Goal: Information Seeking & Learning: Learn about a topic

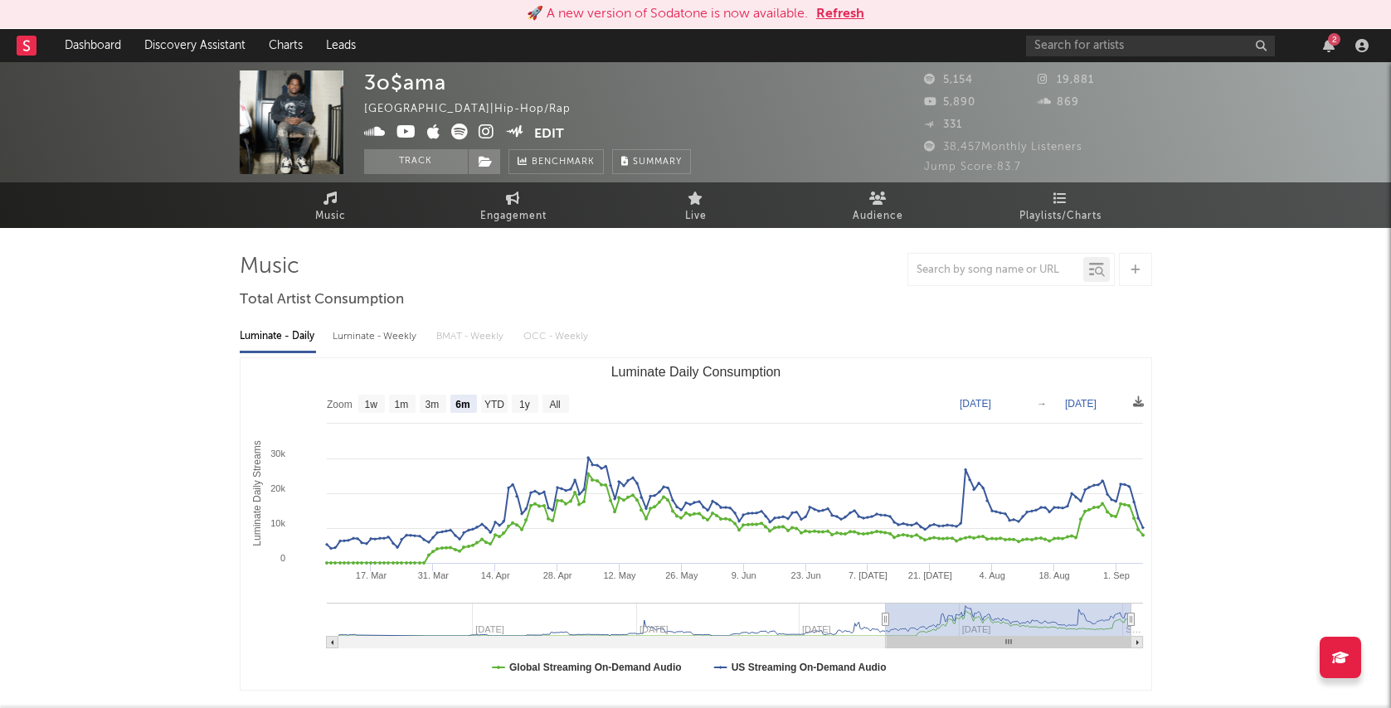
select select "6m"
type input "sliddah"
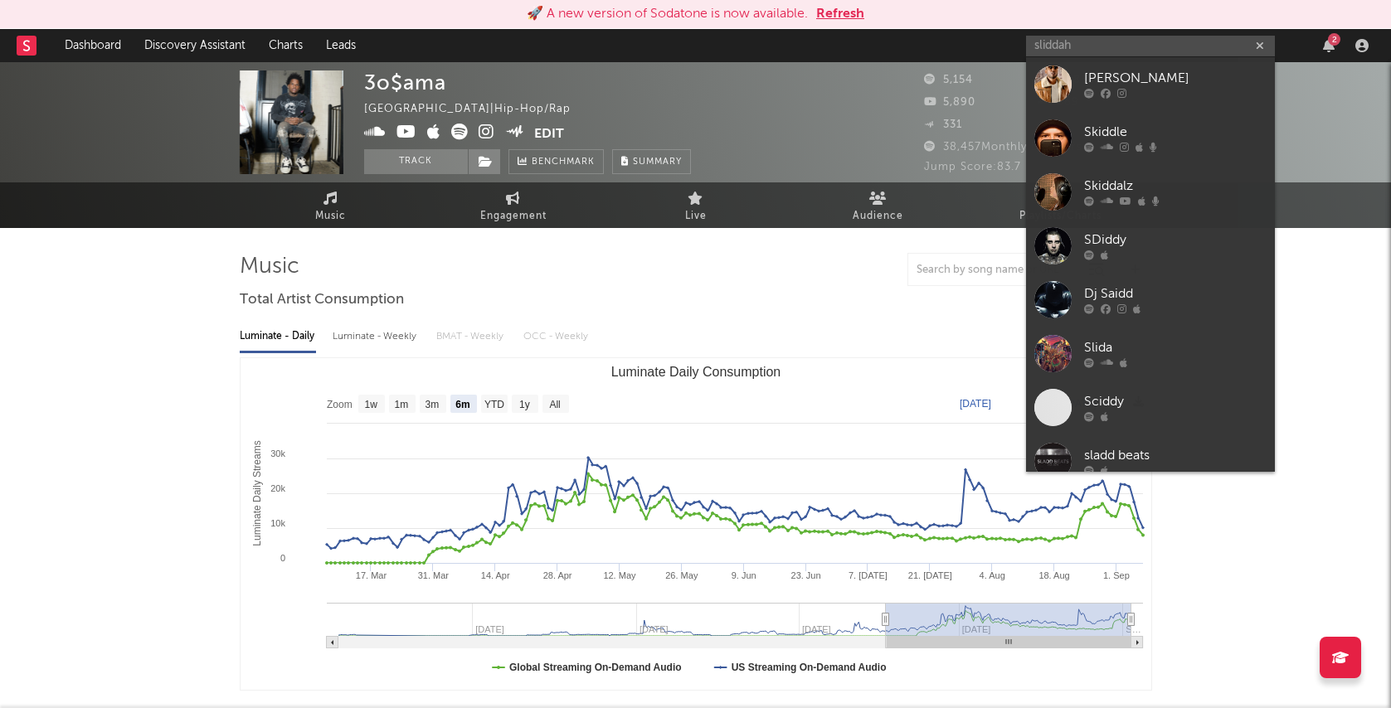
click at [1093, 48] on input "sliddah" at bounding box center [1150, 46] width 249 height 21
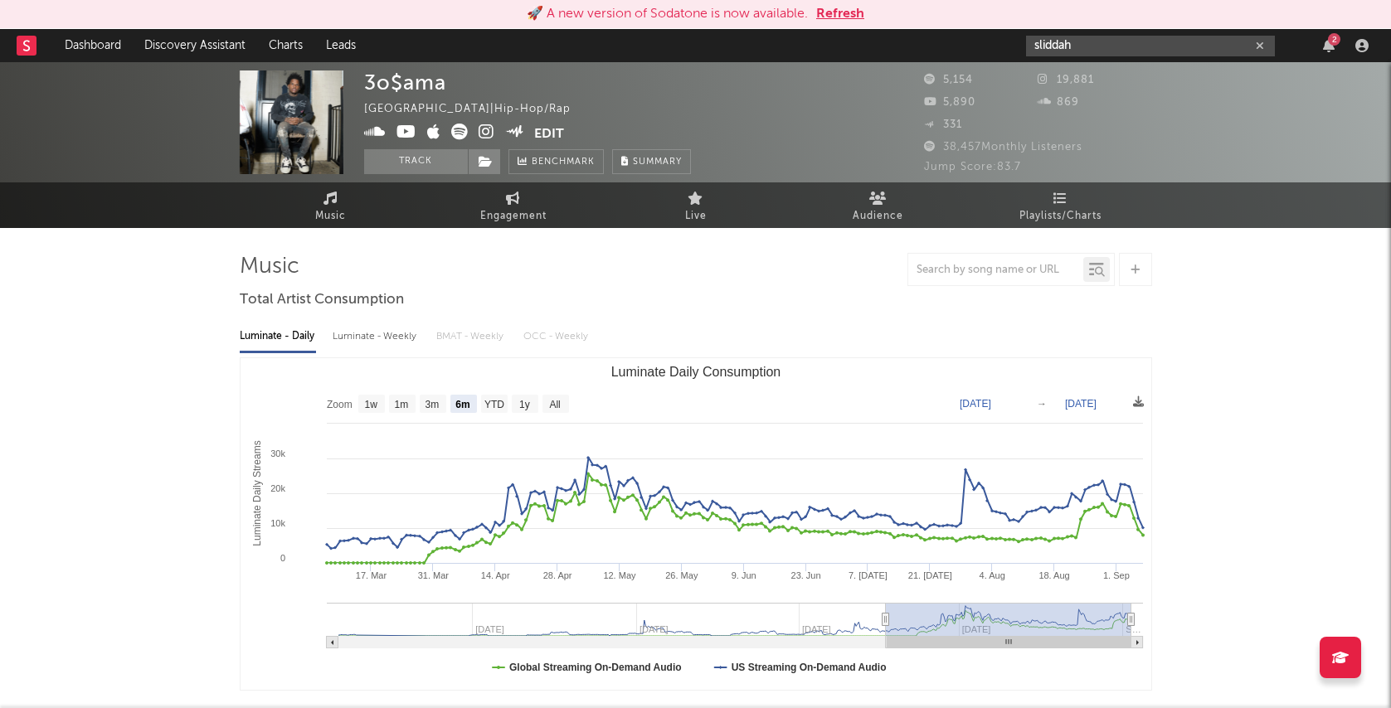
click at [1263, 46] on icon "button" at bounding box center [1260, 46] width 8 height 11
paste input "https://www.youtube.com/watch?v=dxf4G8vtxOY"
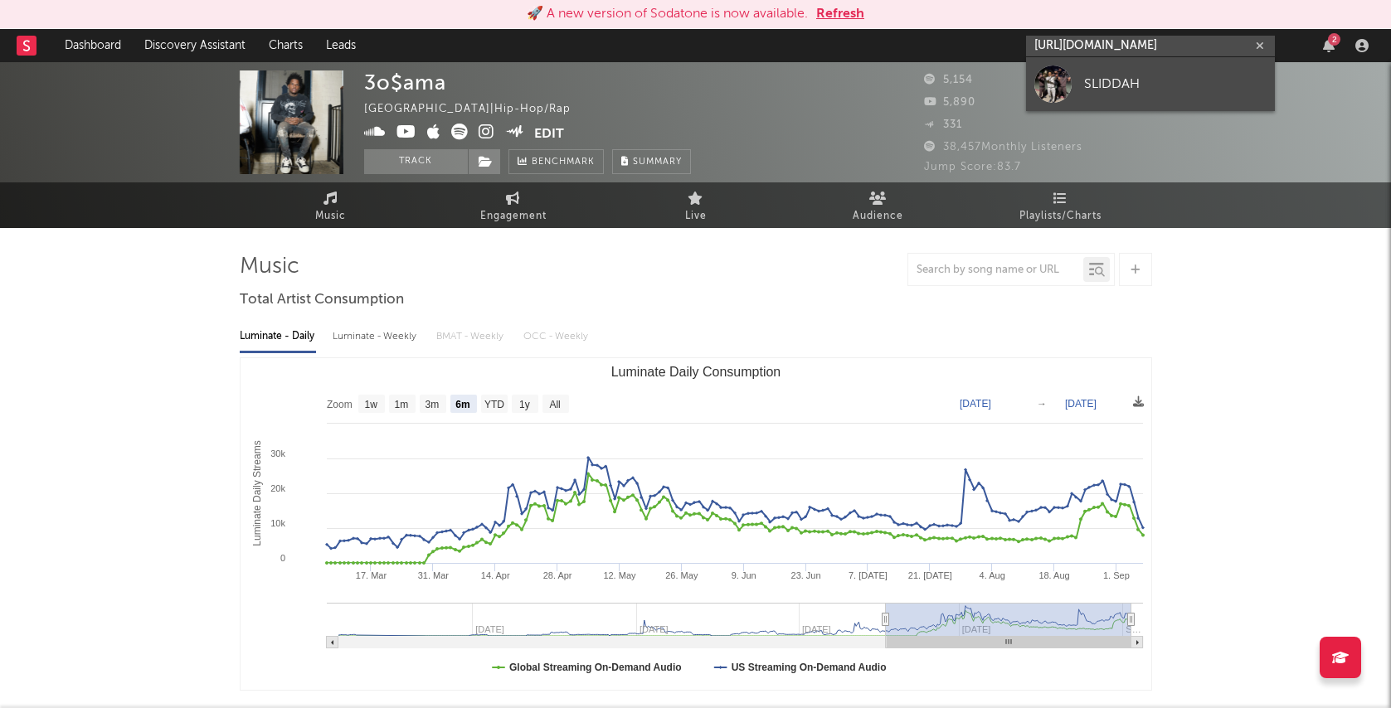
type input "https://www.youtube.com/watch?v=dxf4G8vtxOY"
click at [1123, 76] on div "SLIDDAH" at bounding box center [1175, 84] width 183 height 20
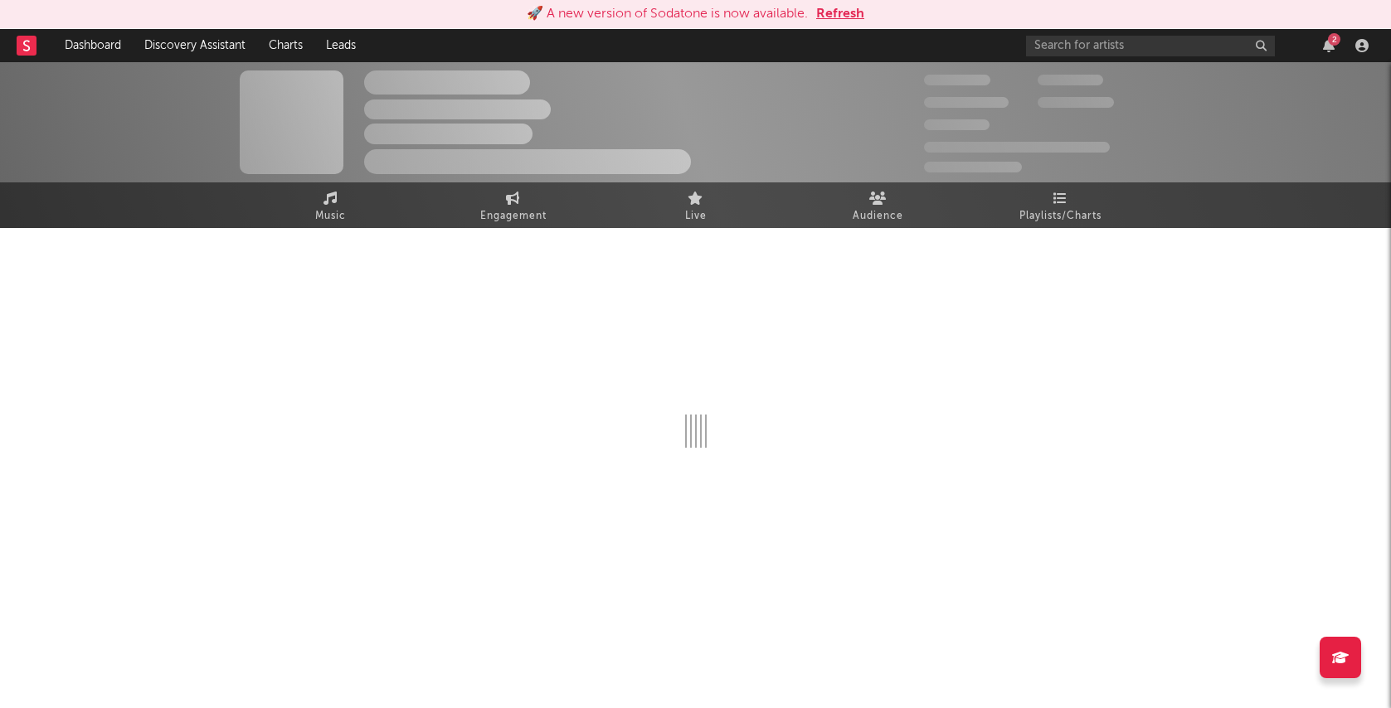
select select "1w"
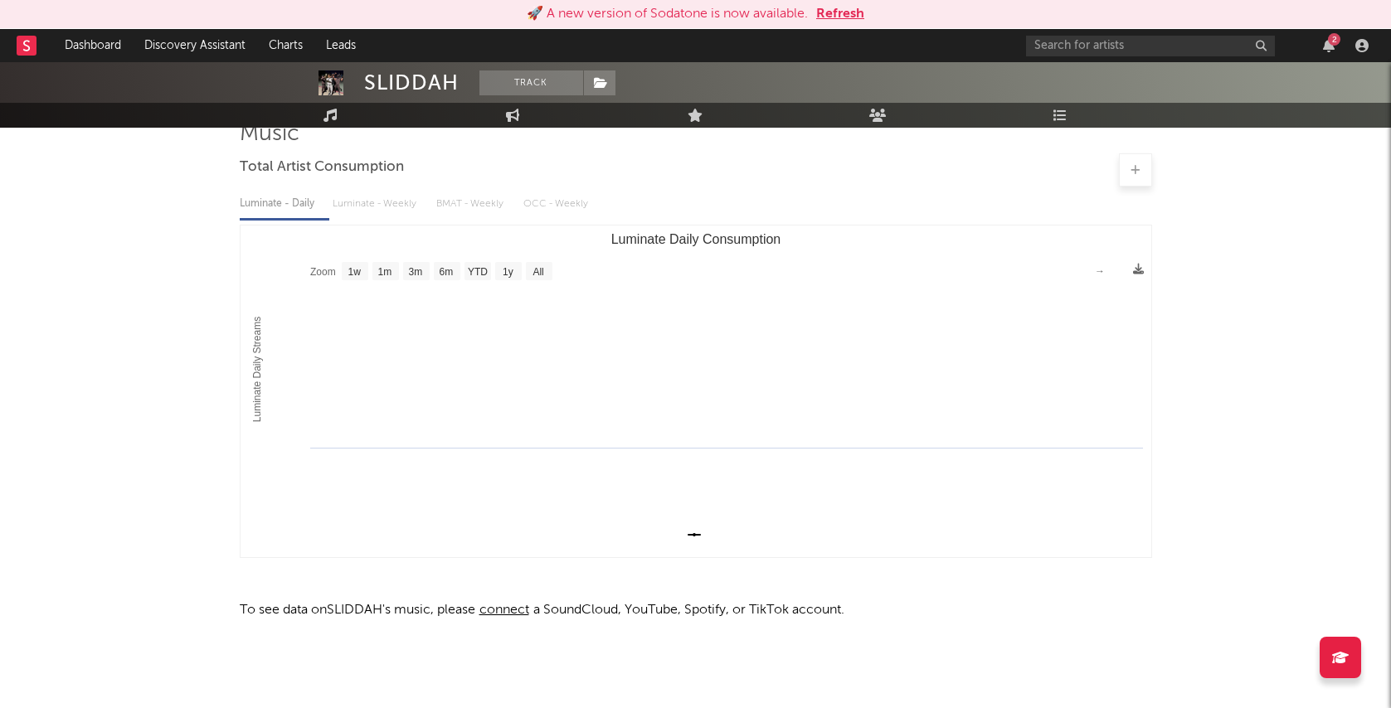
scroll to position [133, 0]
click at [1333, 45] on div "2" at bounding box center [1334, 39] width 12 height 12
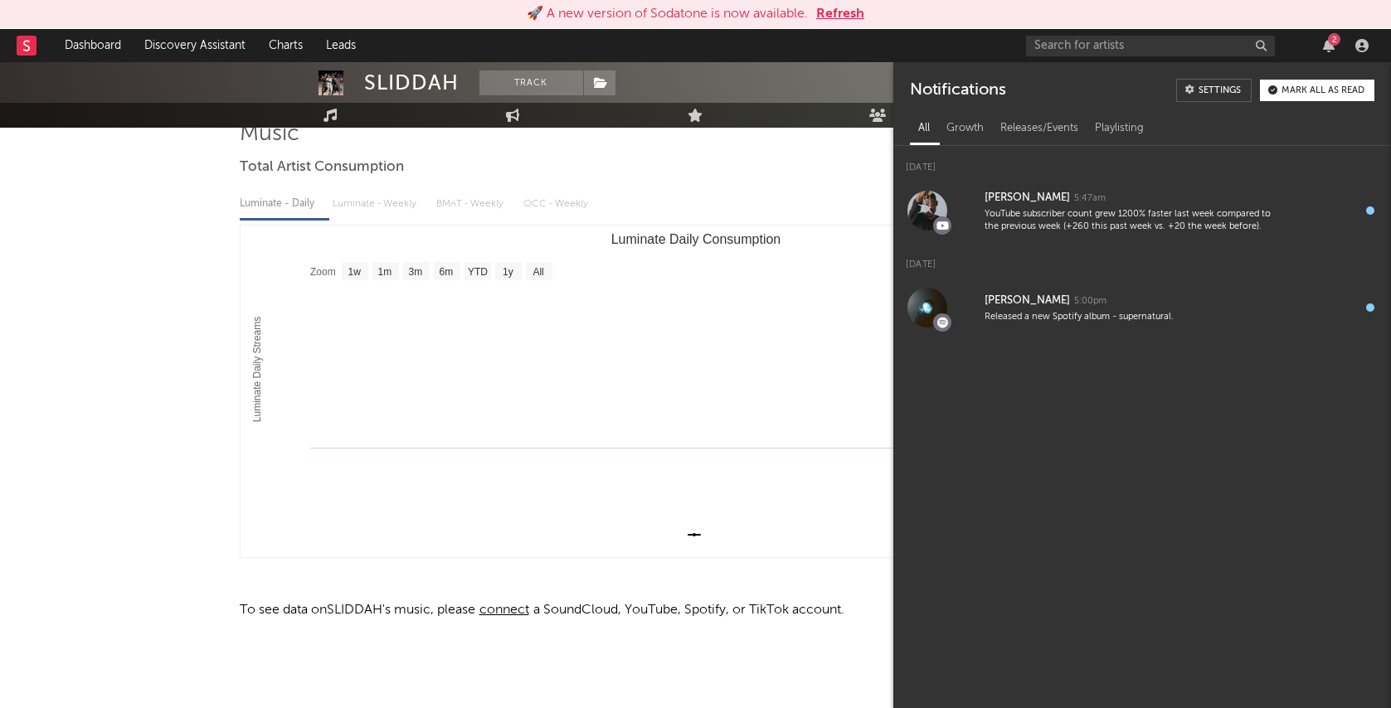
click at [971, 49] on nav "Dashboard Discovery Assistant Charts Leads 2" at bounding box center [695, 45] width 1391 height 33
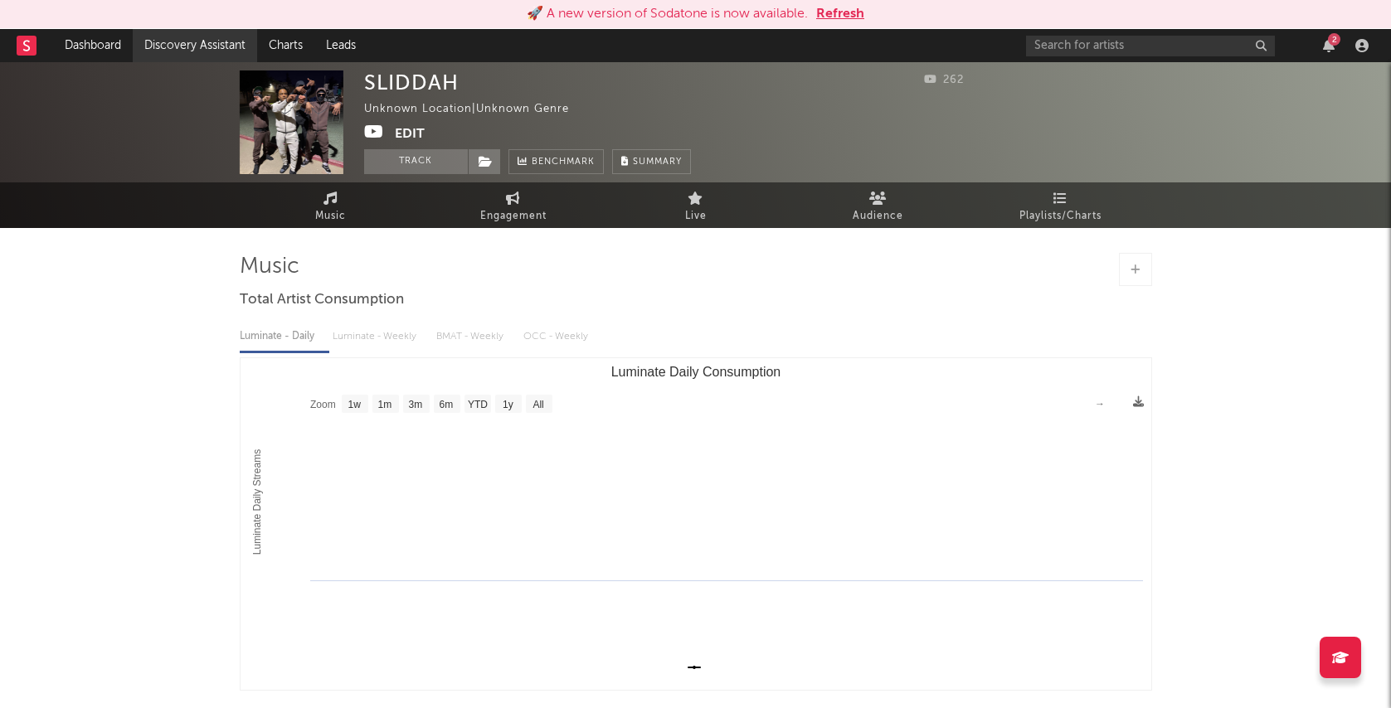
scroll to position [0, 0]
click at [104, 45] on link "Dashboard" at bounding box center [93, 45] width 80 height 33
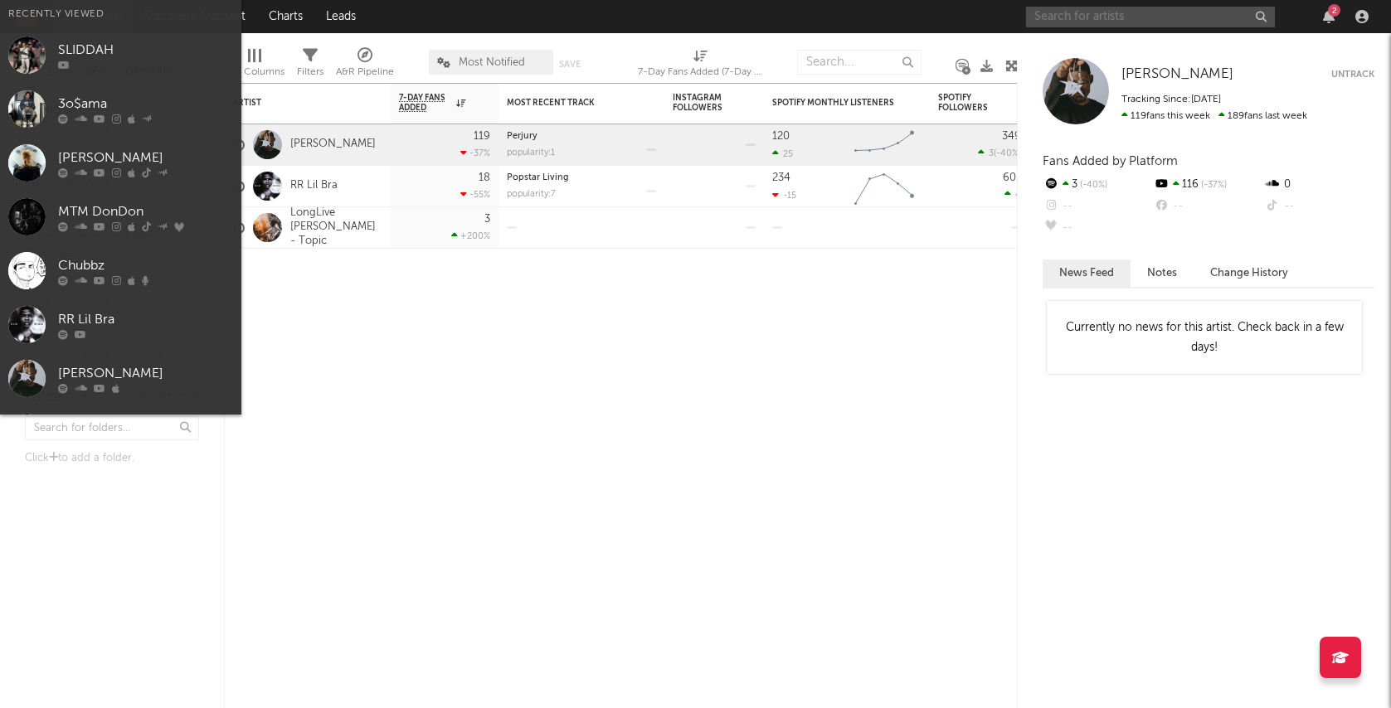
click at [1198, 17] on input "text" at bounding box center [1150, 17] width 249 height 21
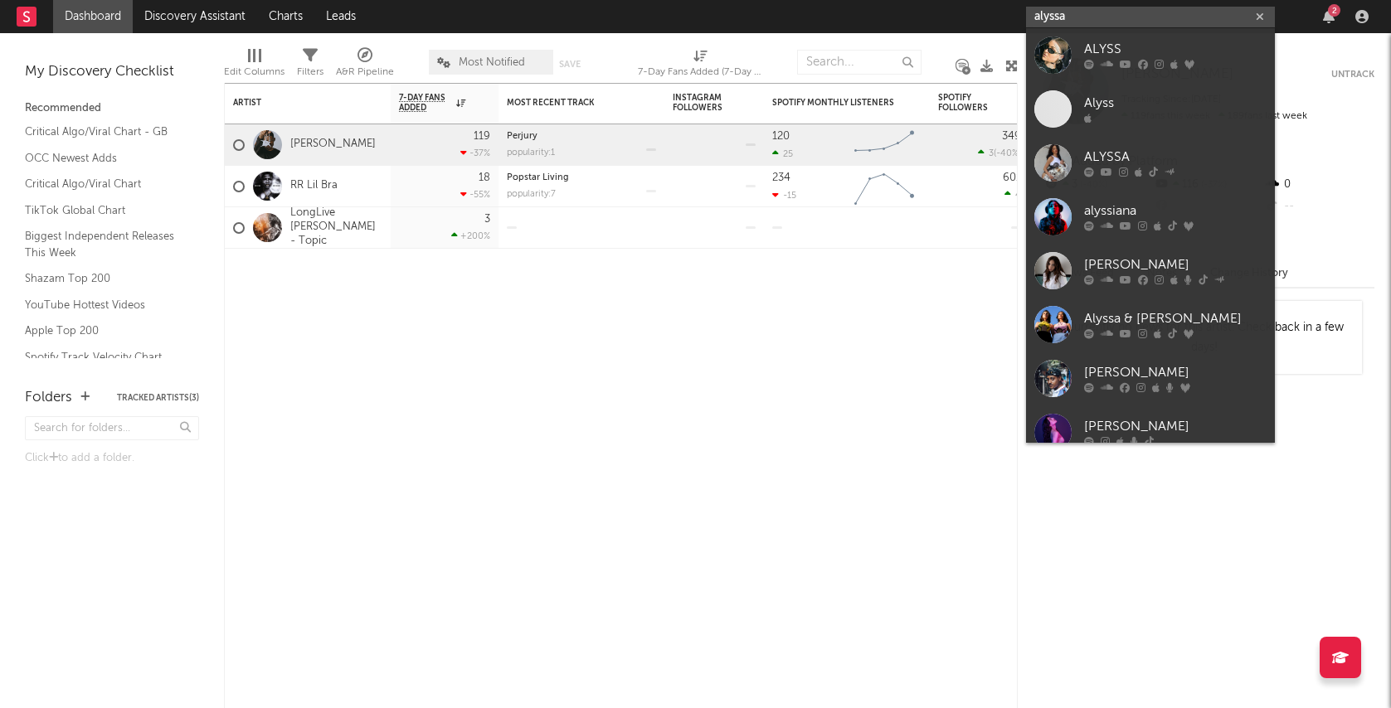
type input "Alyssa"
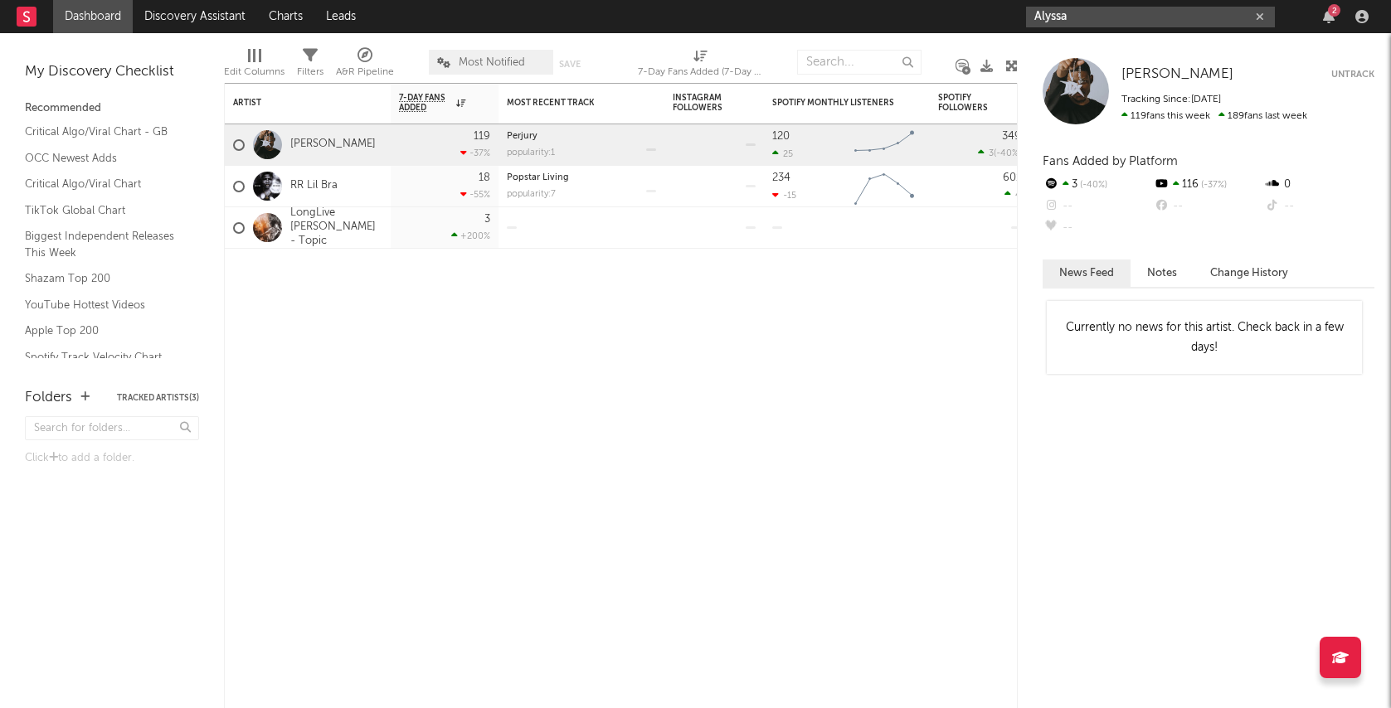
click at [1267, 12] on input "Alyssa" at bounding box center [1150, 17] width 249 height 21
click at [1261, 12] on icon "button" at bounding box center [1260, 17] width 8 height 11
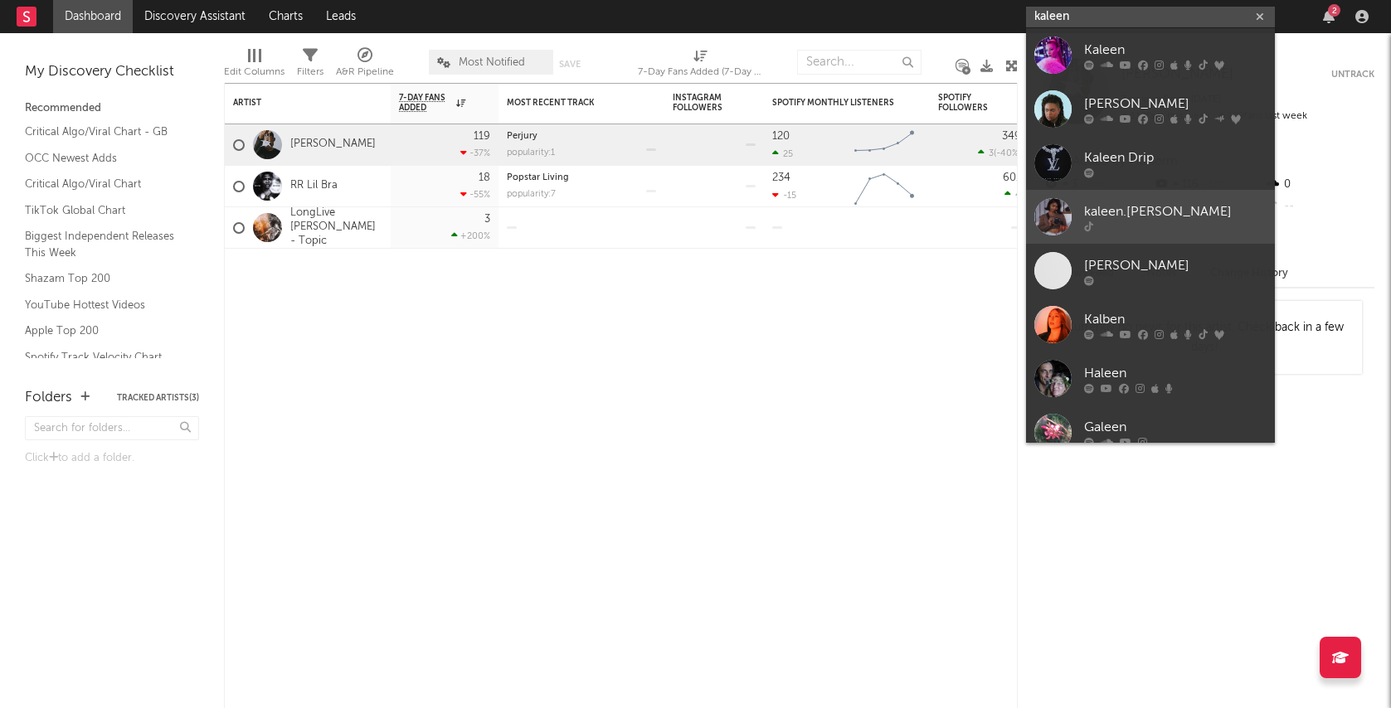
type input "kaleen"
click at [1146, 233] on link "kaleen.[PERSON_NAME]" at bounding box center [1150, 217] width 249 height 54
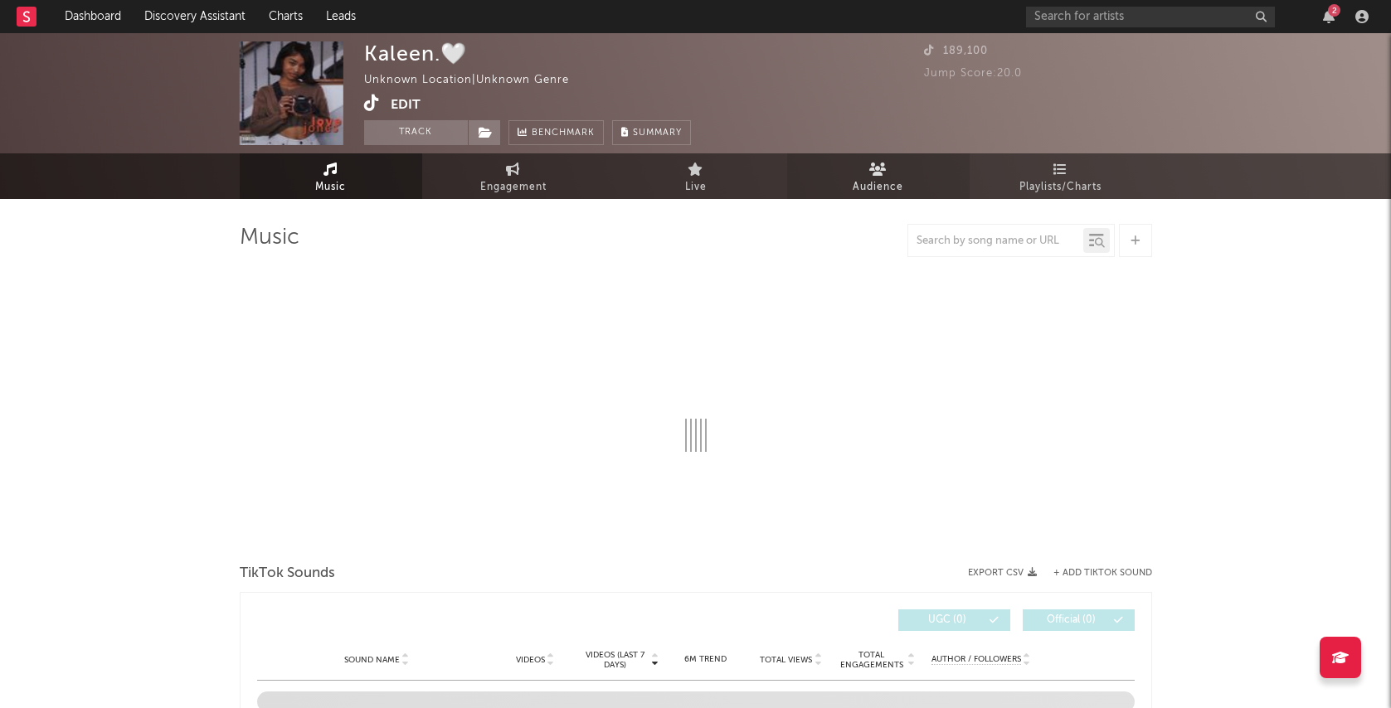
select select "1w"
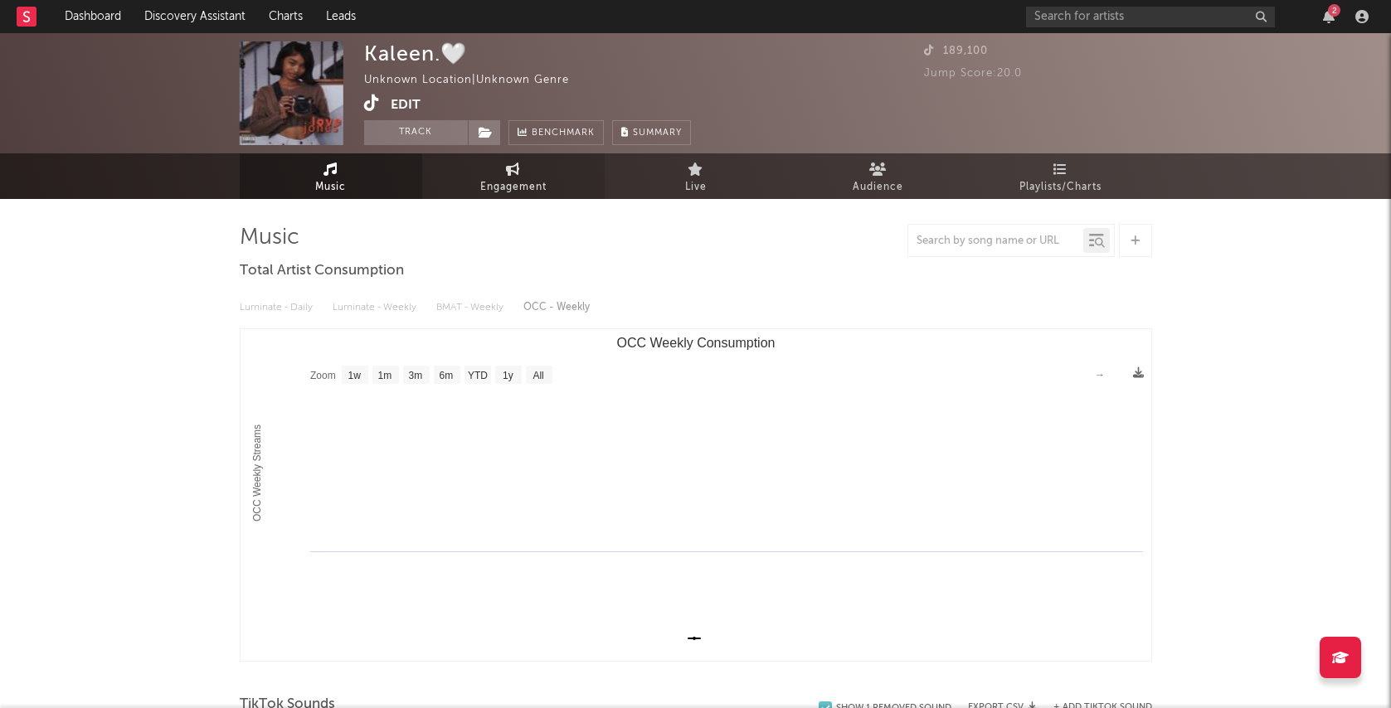
click at [523, 196] on span "Engagement" at bounding box center [513, 188] width 66 height 20
select select "1w"
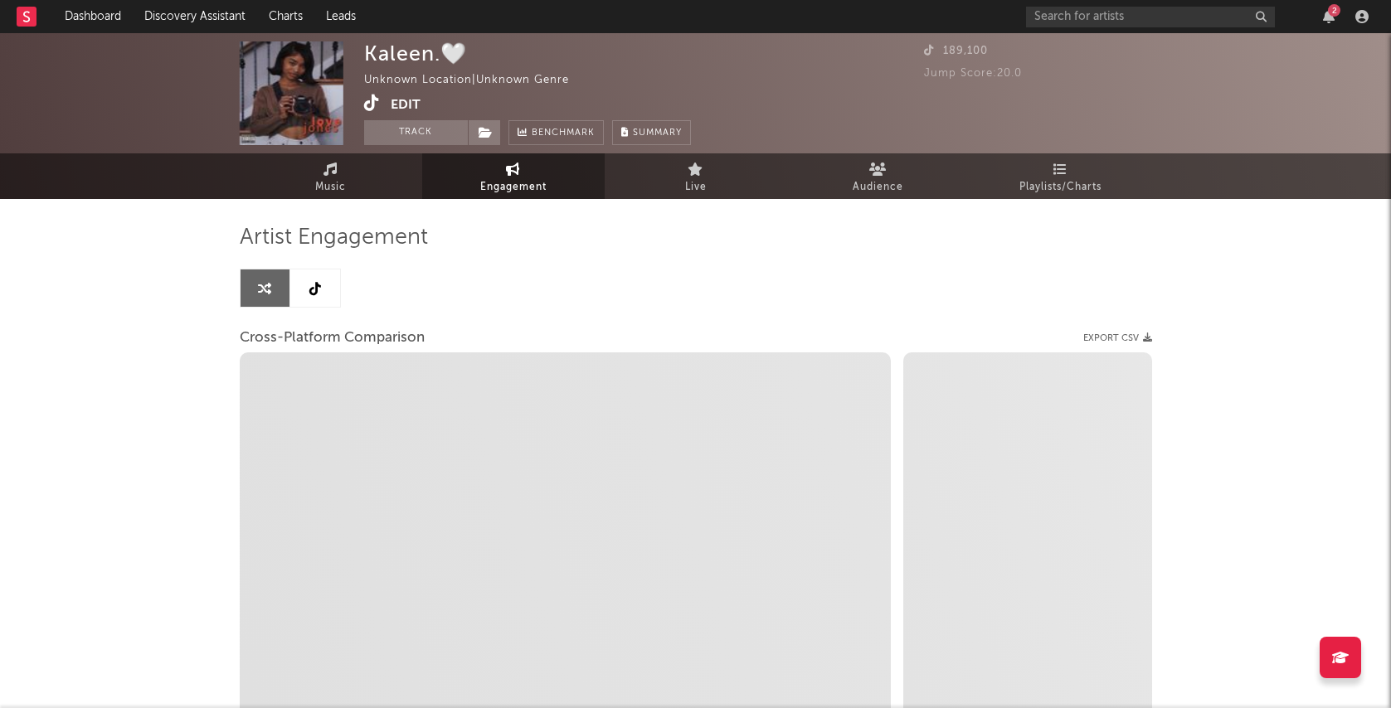
select select "1m"
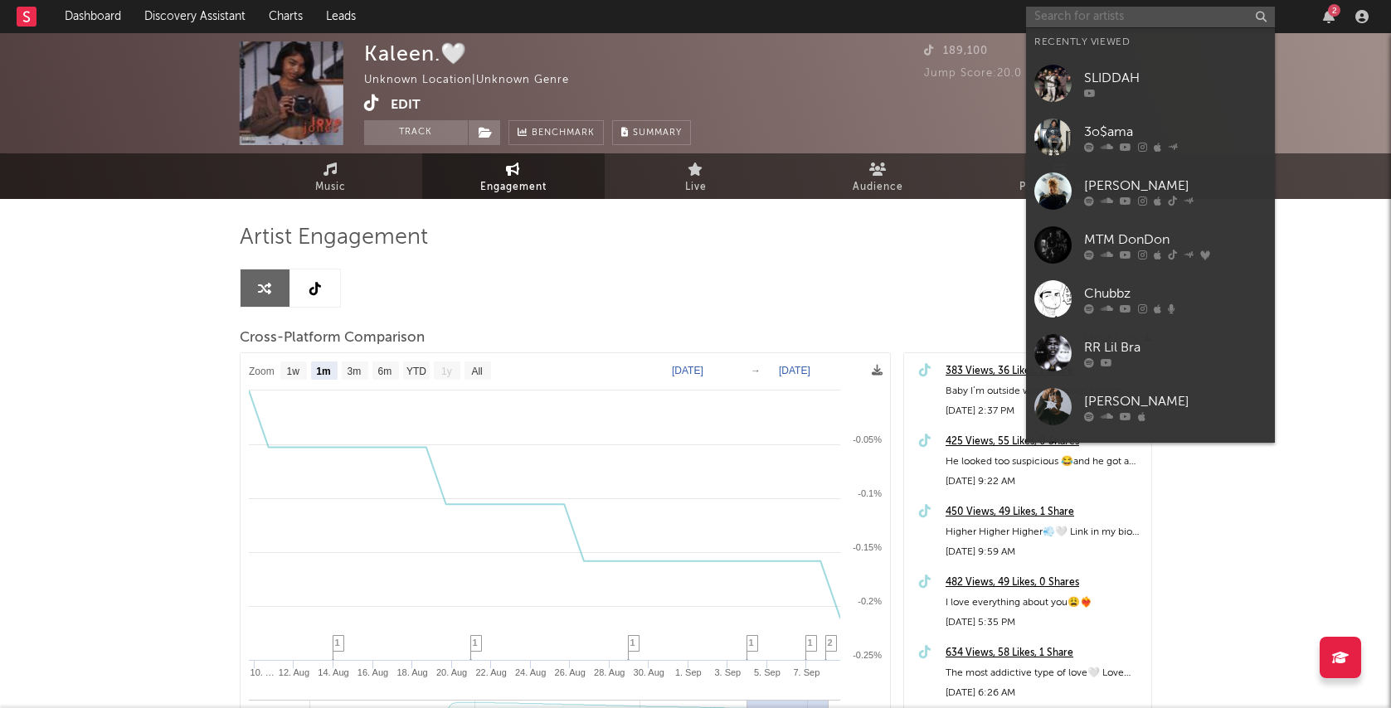
click at [1094, 15] on input "text" at bounding box center [1150, 17] width 249 height 21
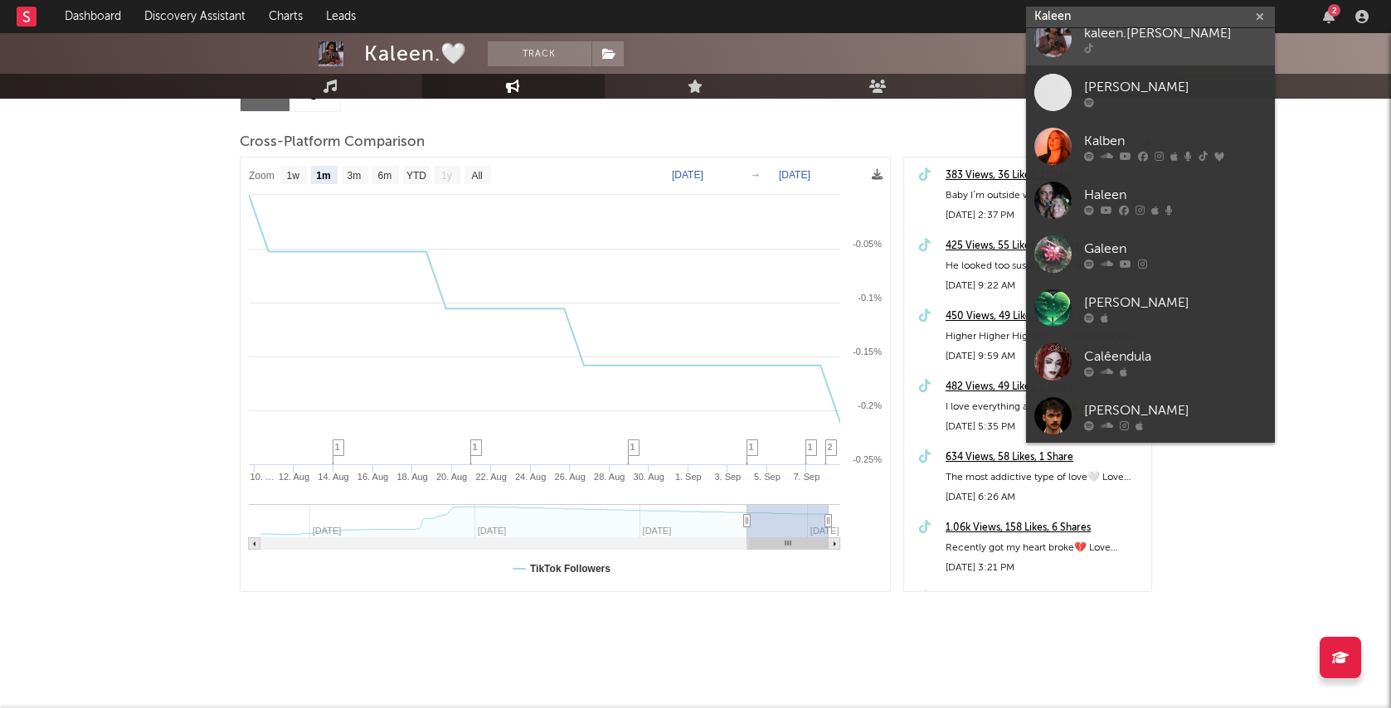
scroll to position [196, 0]
click at [1109, 16] on input "Kaleen" at bounding box center [1150, 17] width 249 height 21
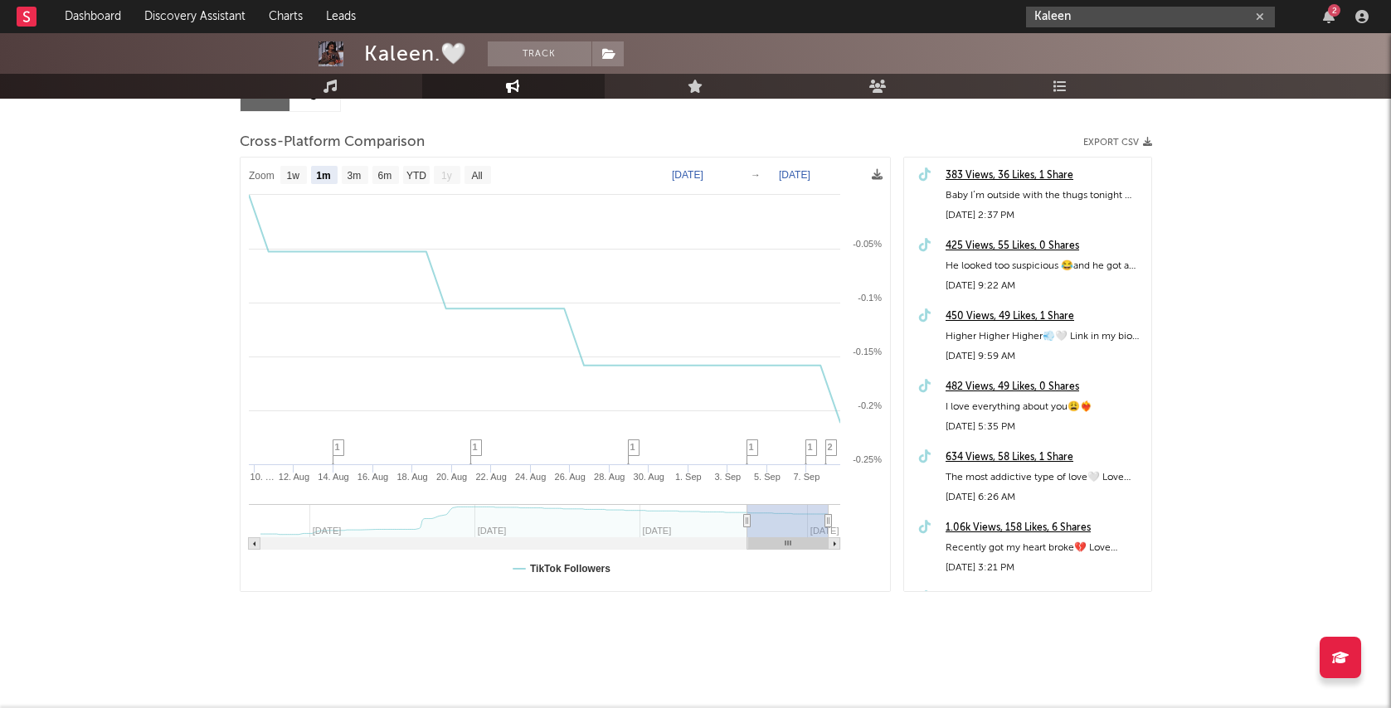
type input "Kaleen"
click at [1311, 77] on div "Music Engagement Live Audience Playlists/Charts" at bounding box center [695, 86] width 1391 height 25
click at [1087, 15] on input "Kaleen" at bounding box center [1150, 17] width 249 height 21
click at [1264, 19] on button "button" at bounding box center [1259, 17] width 13 height 16
paste input "[URL][DOMAIN_NAME]"
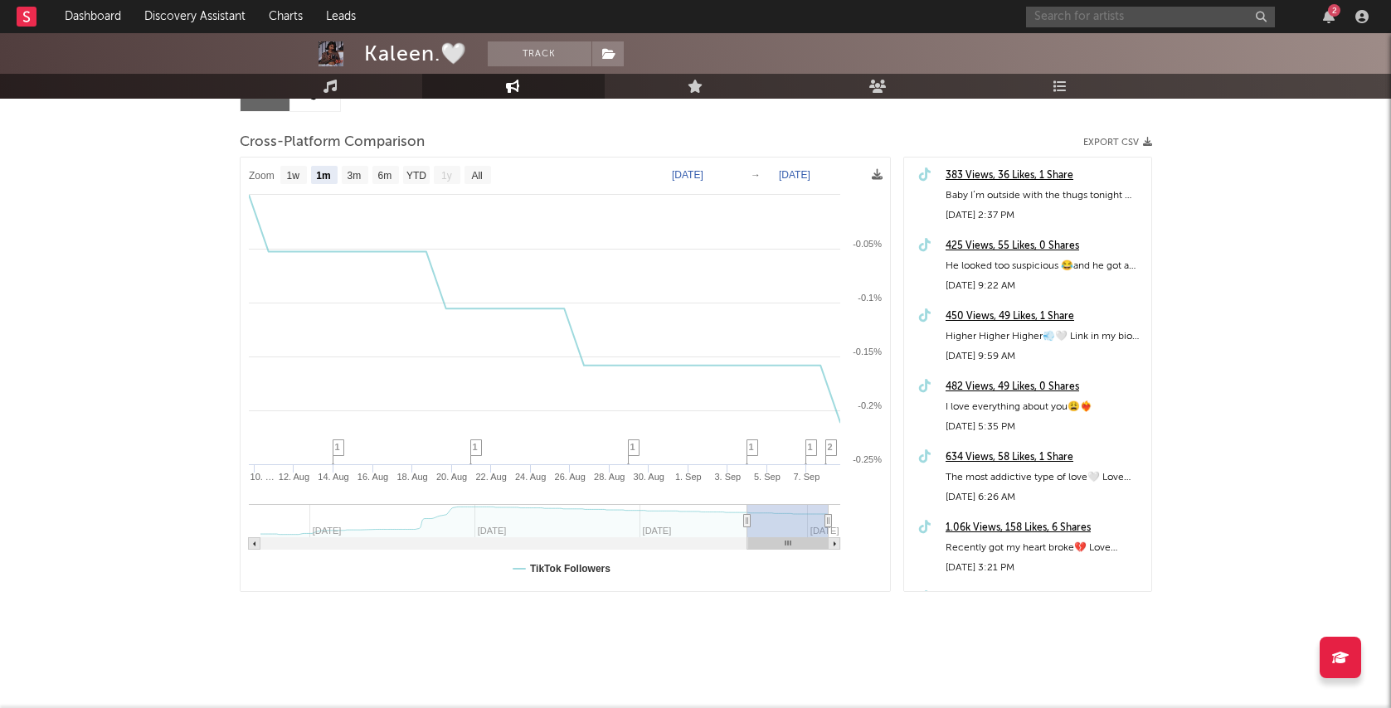
type input "[URL][DOMAIN_NAME]"
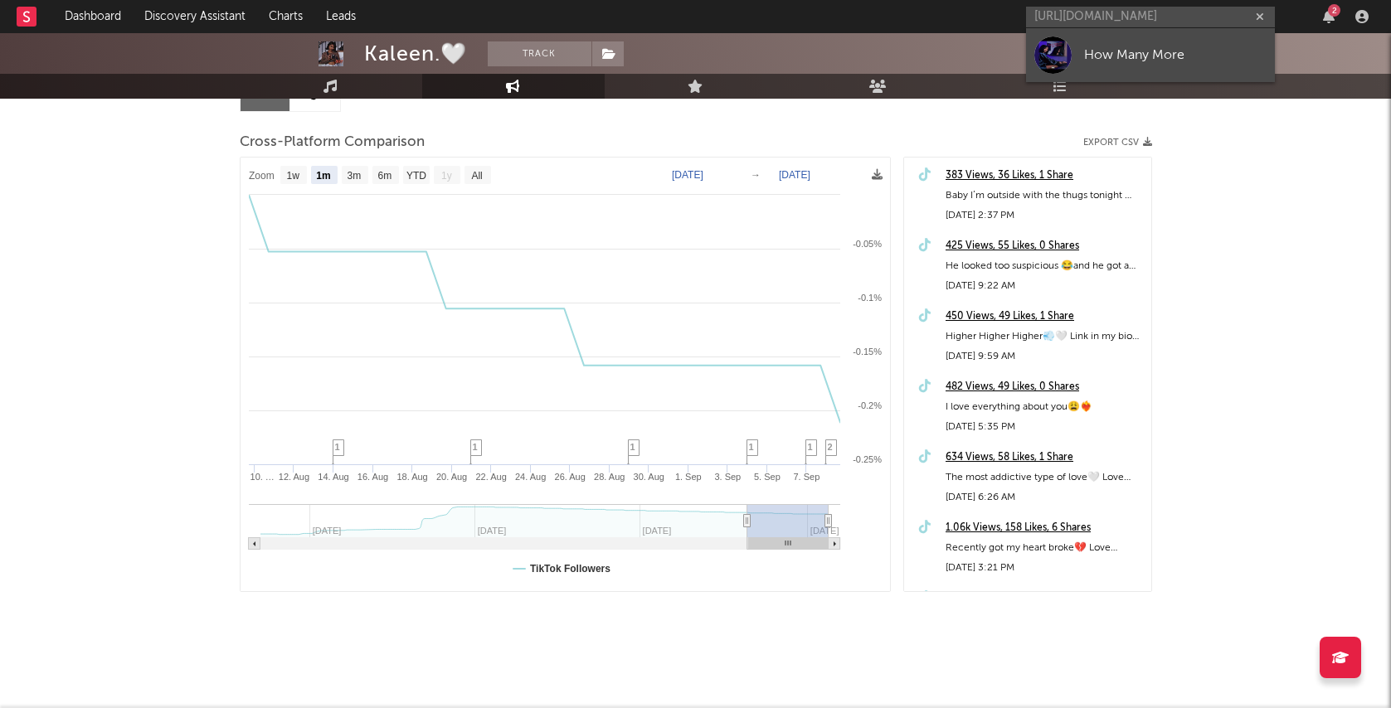
click at [1205, 46] on div "How Many More" at bounding box center [1175, 55] width 183 height 20
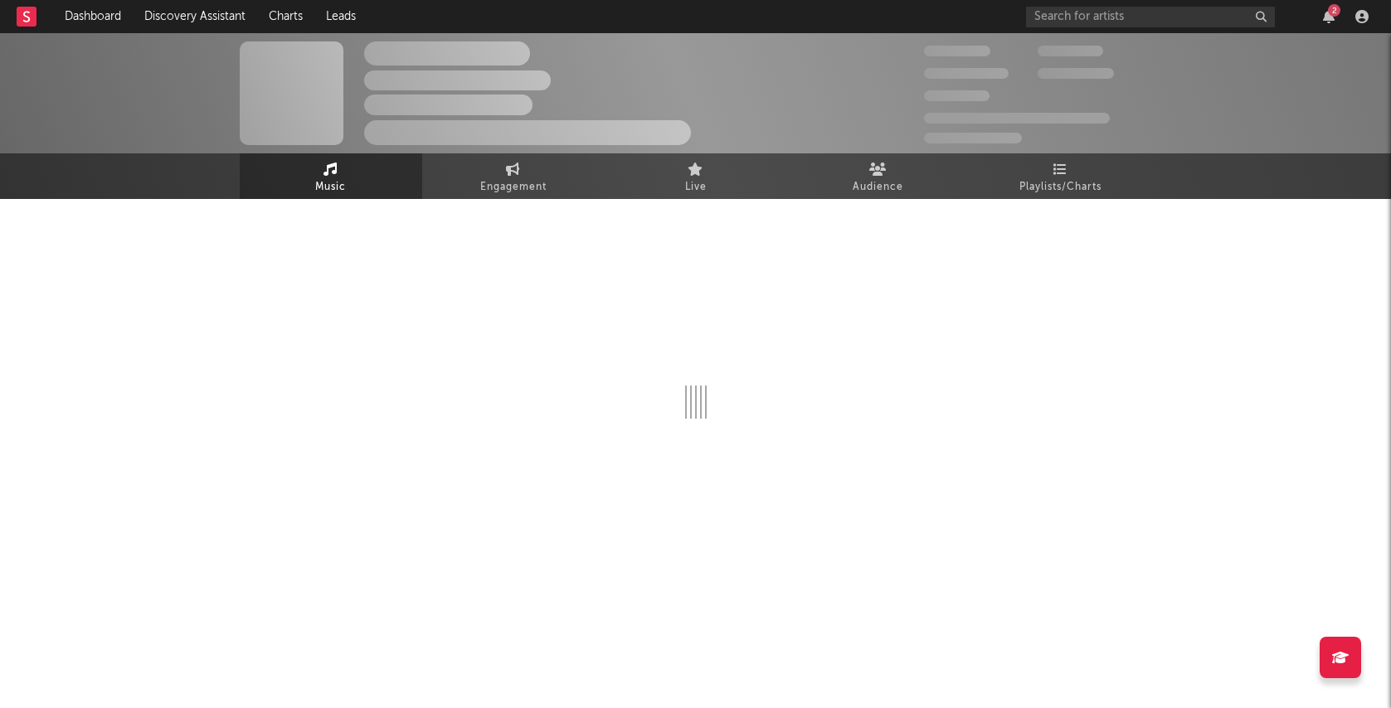
select select "1w"
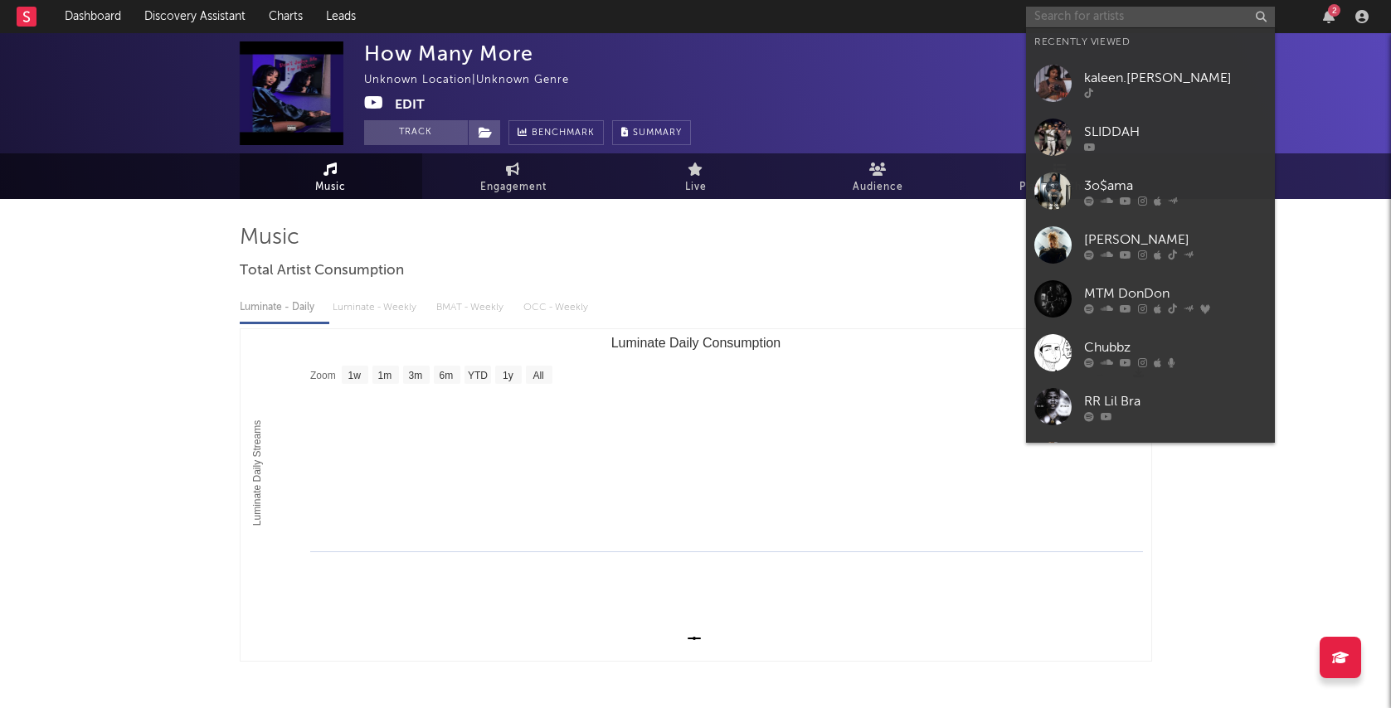
click at [1121, 17] on input "text" at bounding box center [1150, 17] width 249 height 21
paste input "[URL][DOMAIN_NAME]"
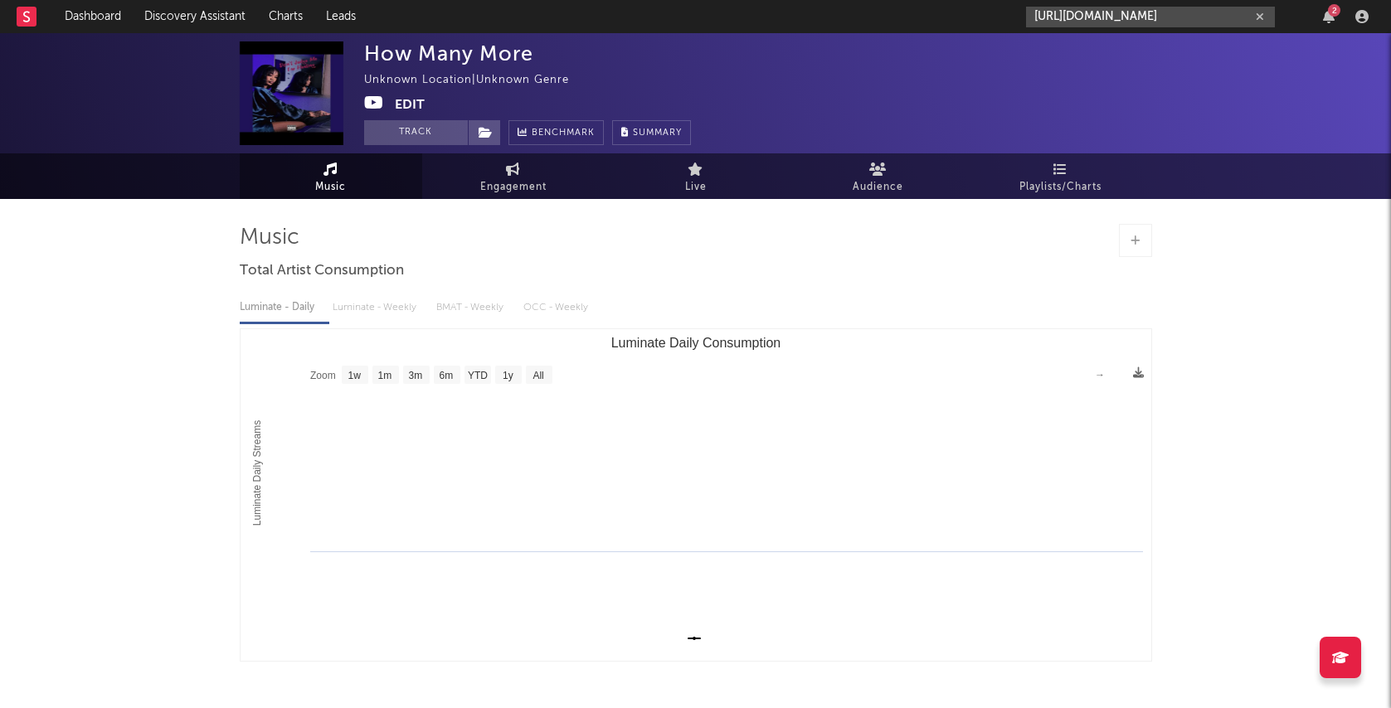
click at [1104, 21] on input "[URL][DOMAIN_NAME]" at bounding box center [1150, 17] width 249 height 21
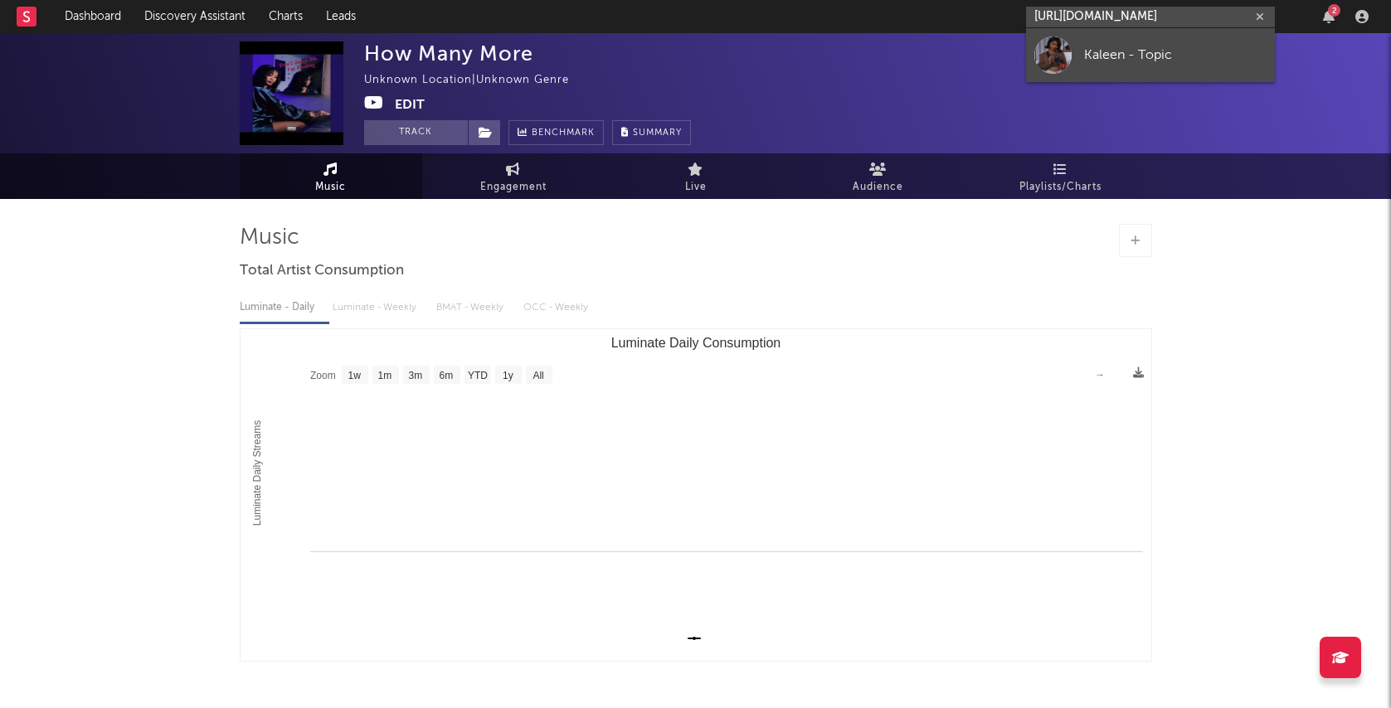
type input "[URL][DOMAIN_NAME]"
click at [1108, 64] on div "Kaleen - Topic" at bounding box center [1175, 55] width 183 height 20
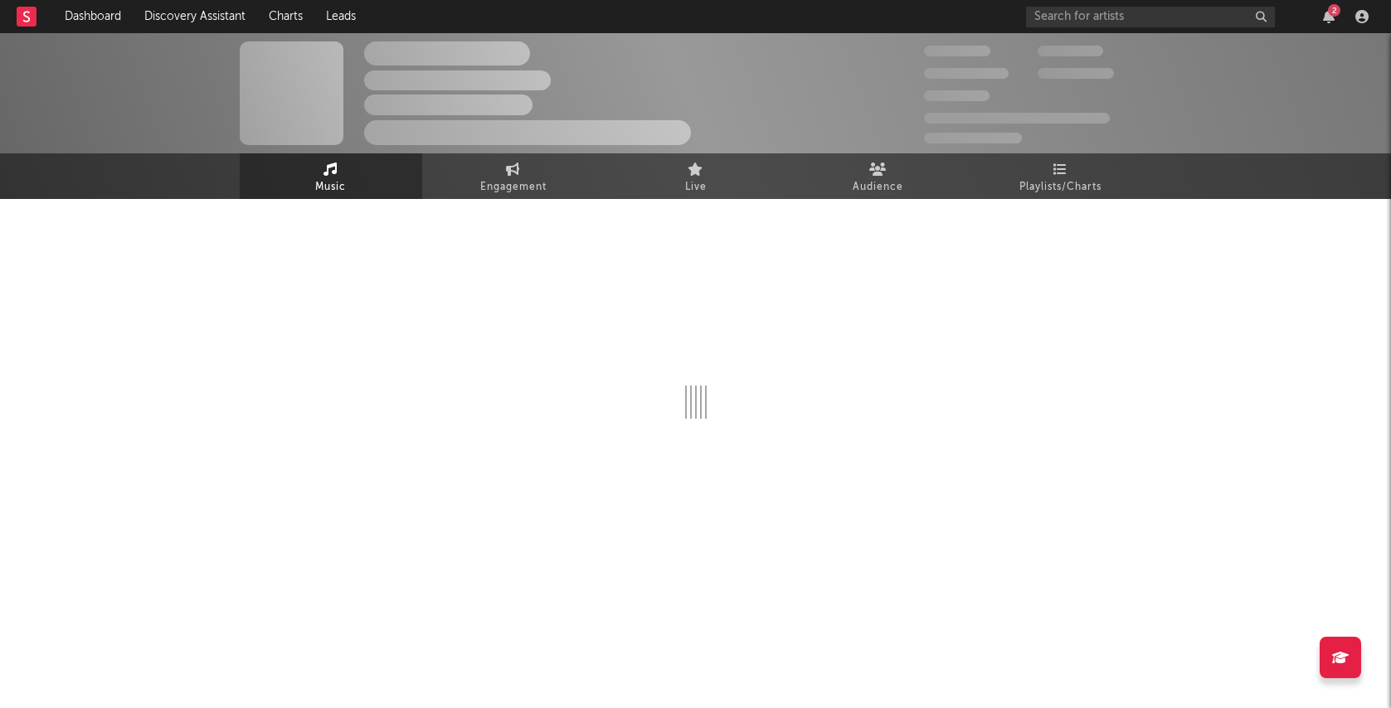
select select "1w"
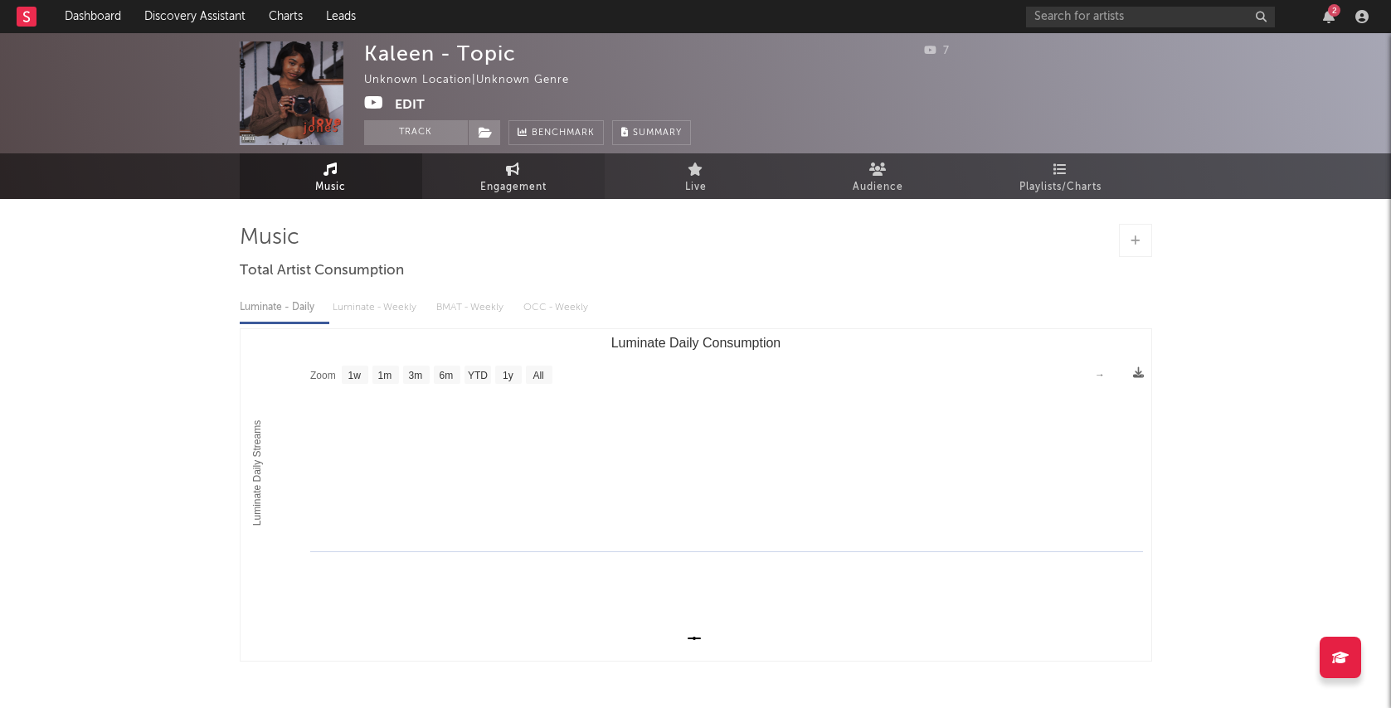
click at [546, 175] on link "Engagement" at bounding box center [513, 176] width 183 height 46
select select "1w"
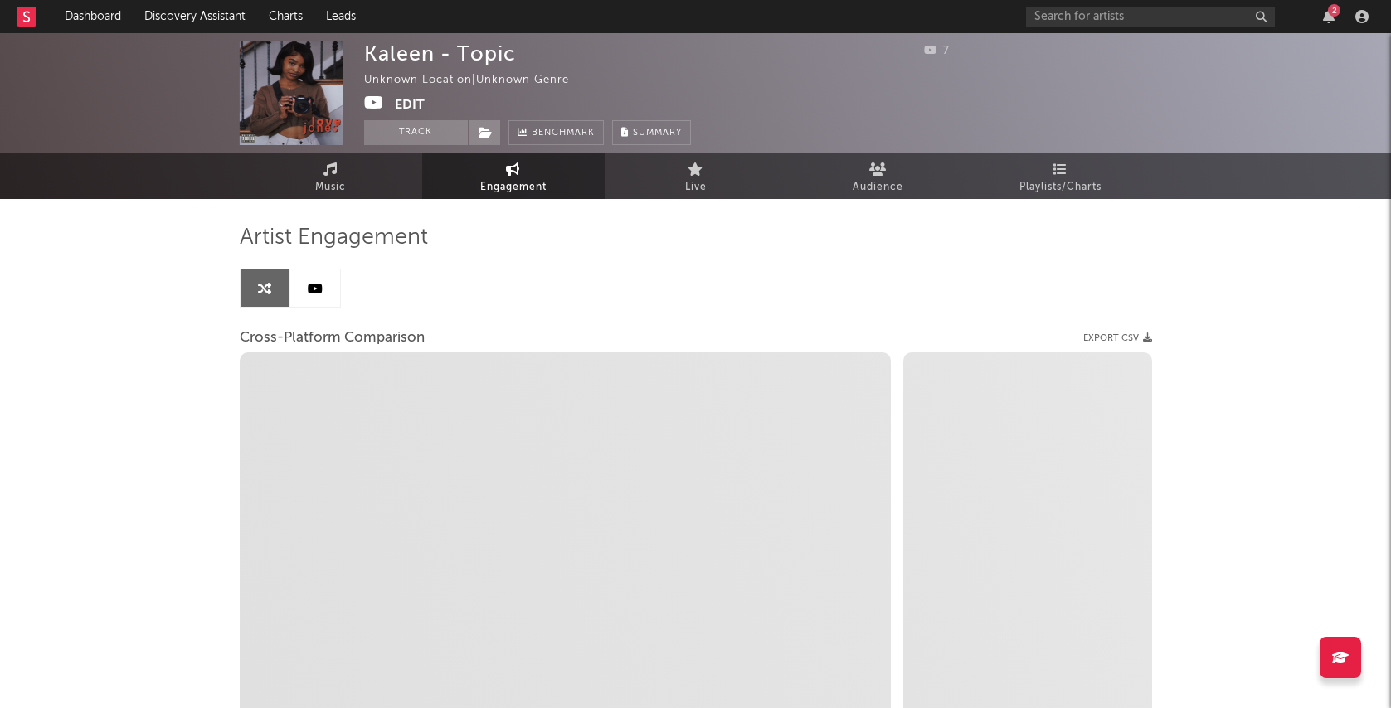
select select "1w"
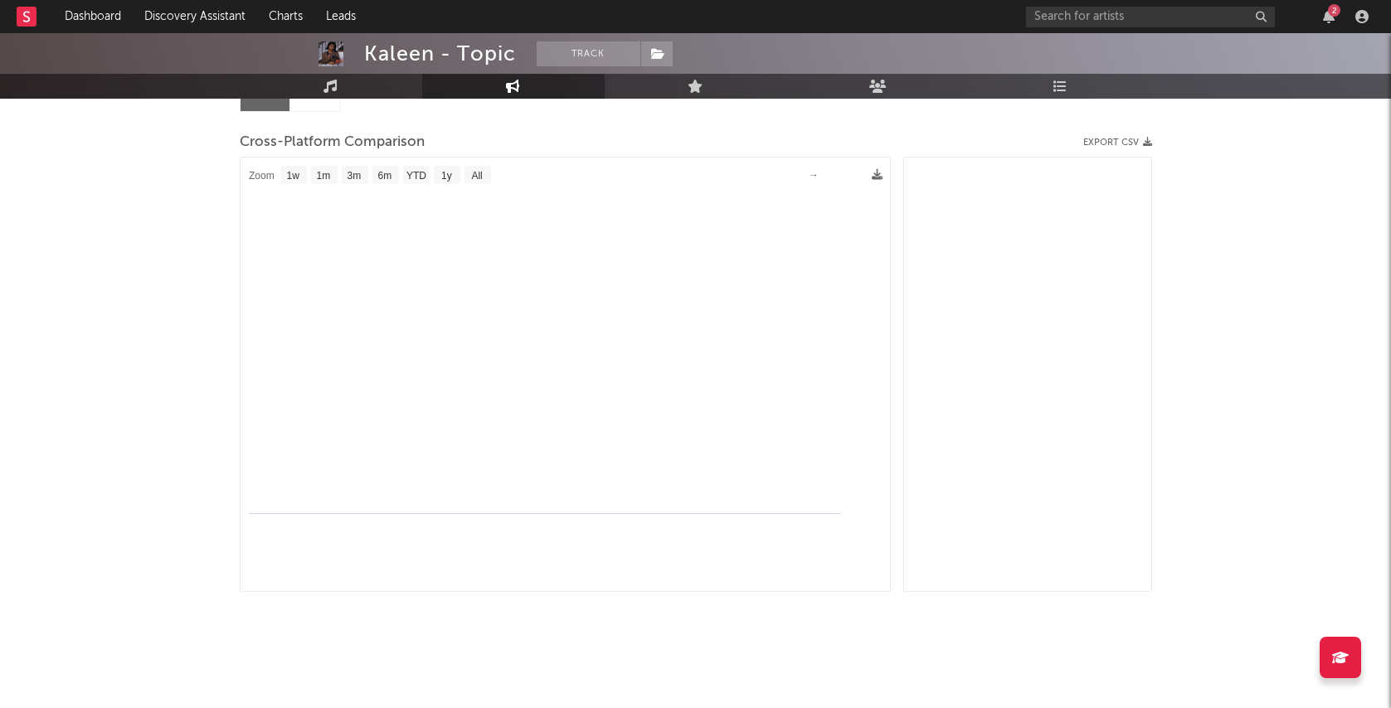
scroll to position [196, 0]
click at [330, 119] on div "Artist Engagement Cross-Platform Comparison Export CSV Zoom 1w 1m 3m 6m YTD 1y …" at bounding box center [696, 310] width 913 height 564
click at [326, 106] on link at bounding box center [315, 92] width 50 height 37
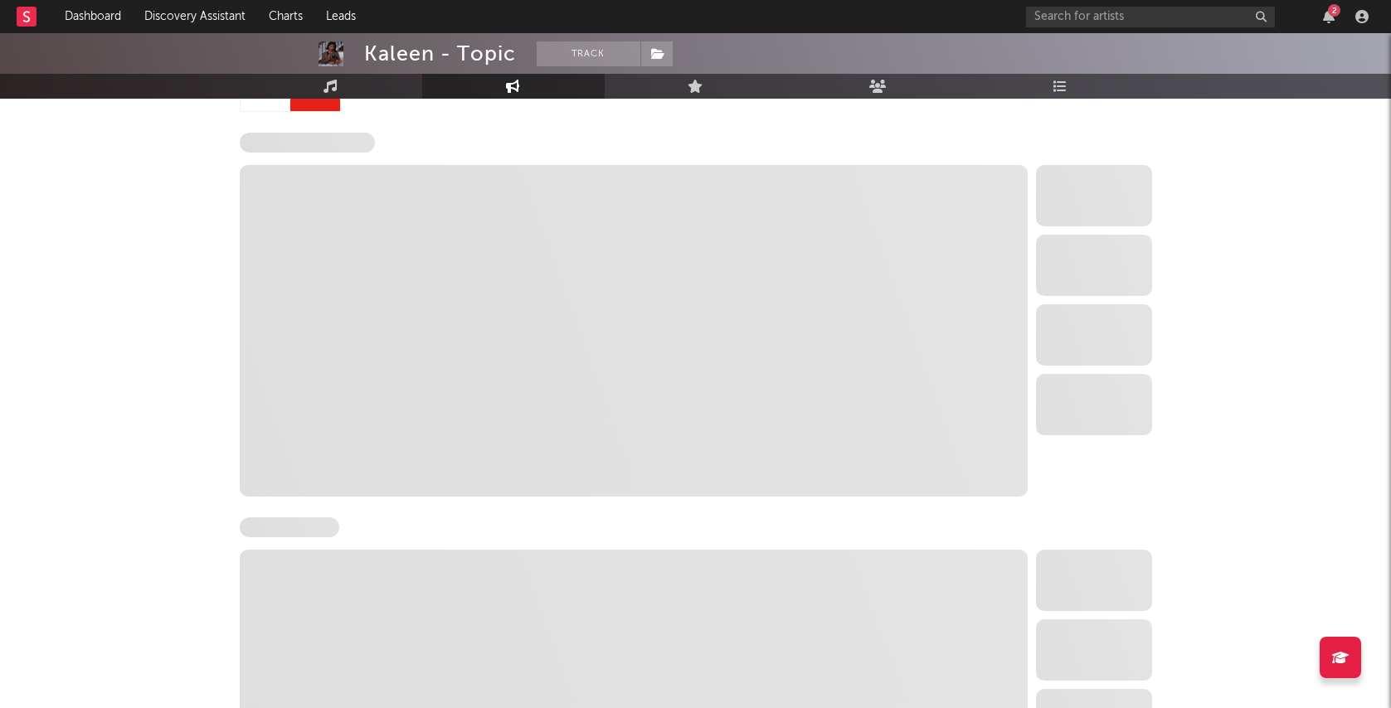
select select "1w"
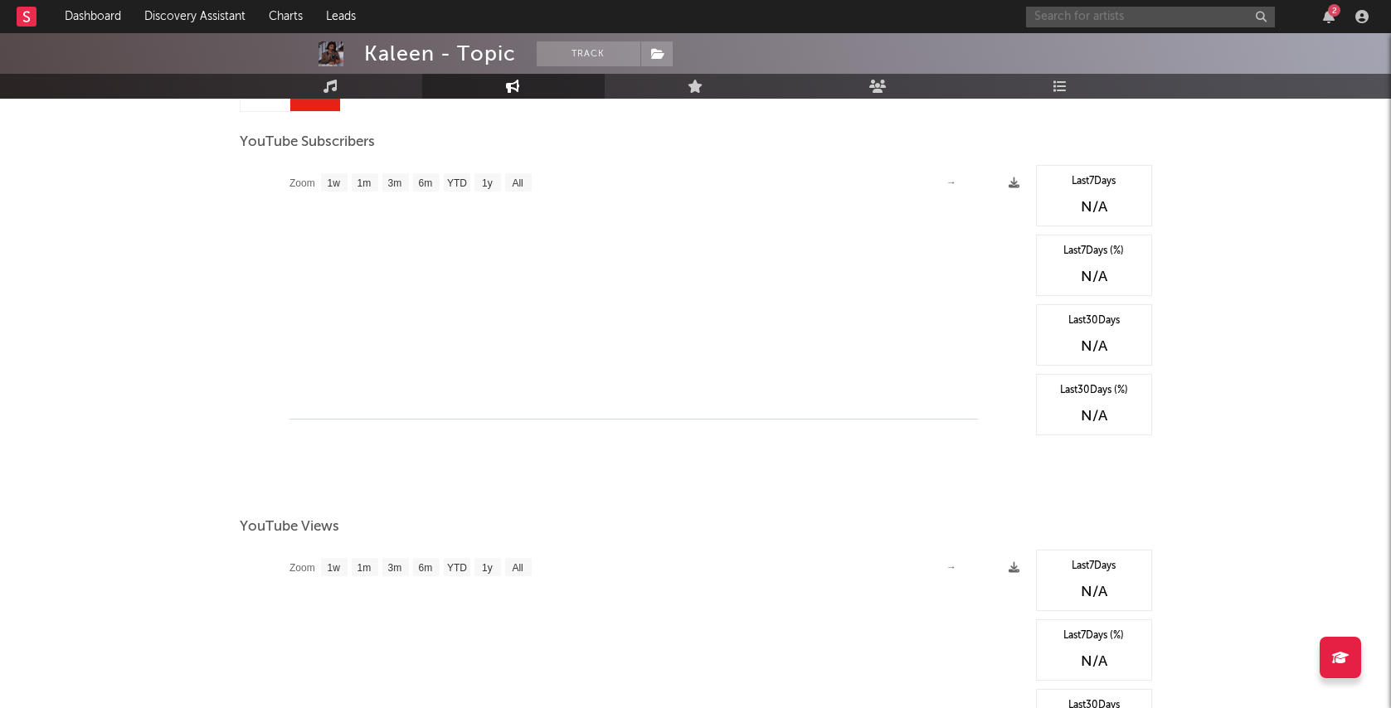
click at [1094, 13] on input "text" at bounding box center [1150, 17] width 249 height 21
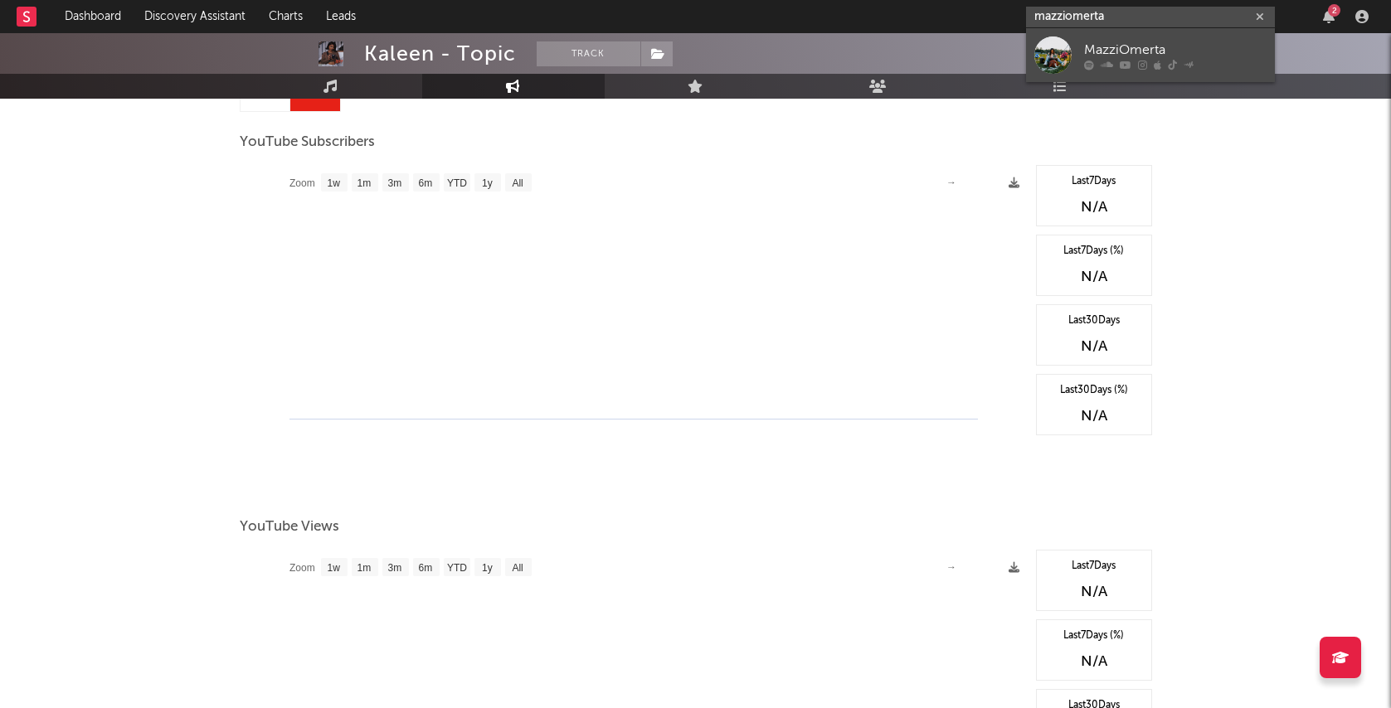
type input "MazziOmerta"
drag, startPoint x: 1109, startPoint y: 42, endPoint x: 1166, endPoint y: 45, distance: 57.3
click at [1166, 45] on div "MazziOmerta" at bounding box center [1175, 50] width 183 height 20
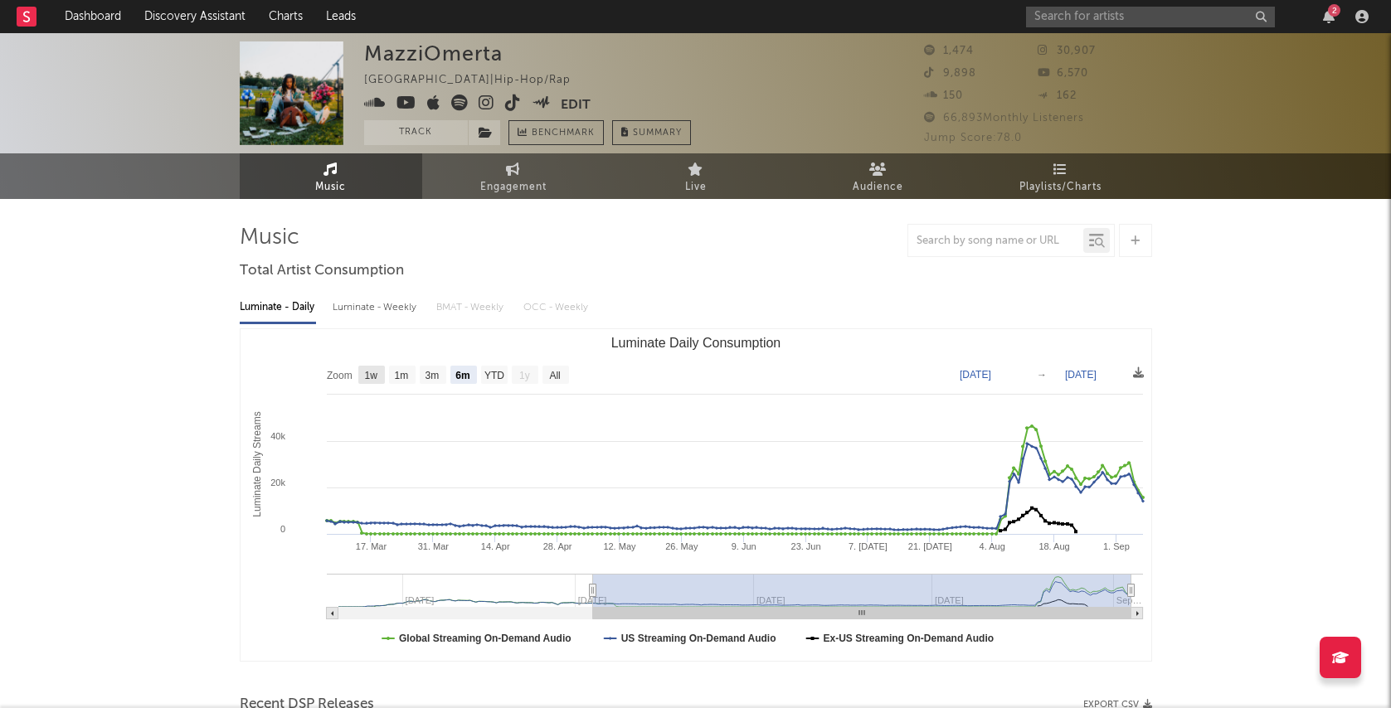
click at [374, 381] on text "1w" at bounding box center [370, 376] width 13 height 12
select select "1w"
type input "[DATE]"
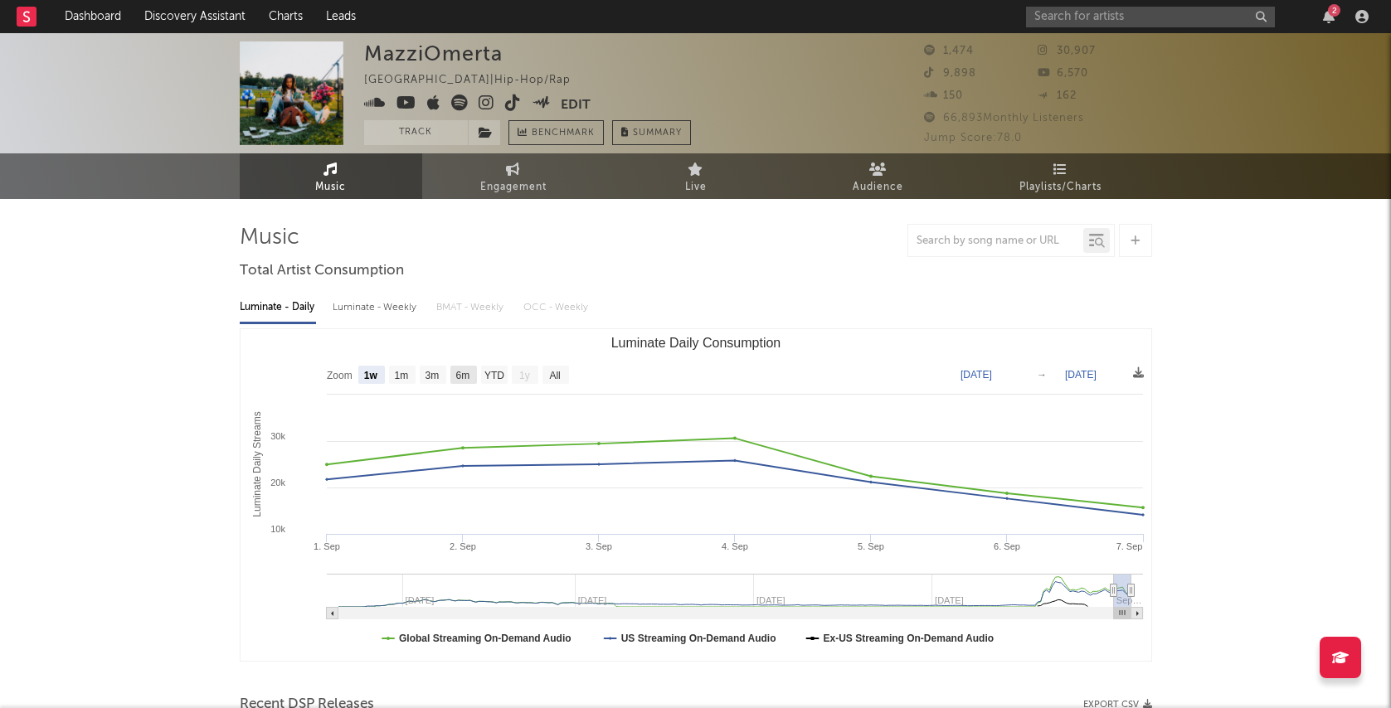
click at [468, 376] on text "6m" at bounding box center [462, 376] width 14 height 12
select select "6m"
type input "[DATE]"
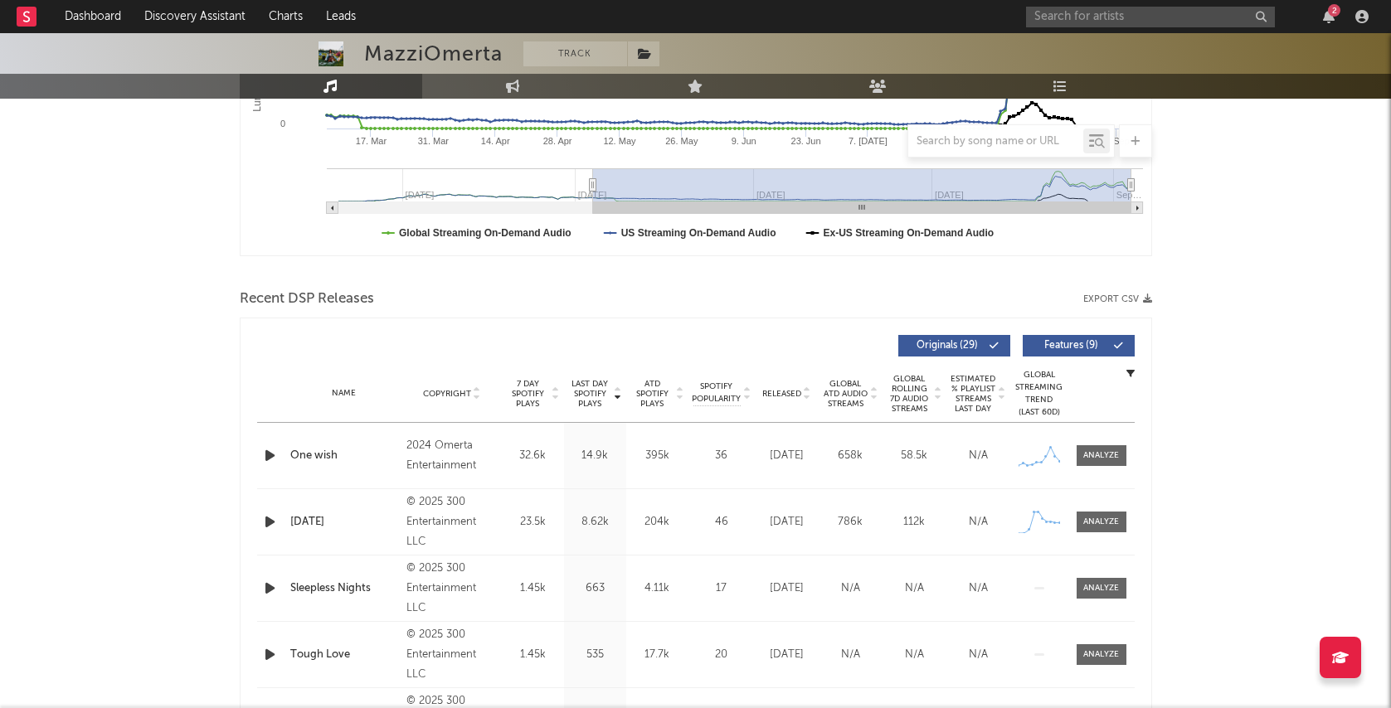
scroll to position [590, 0]
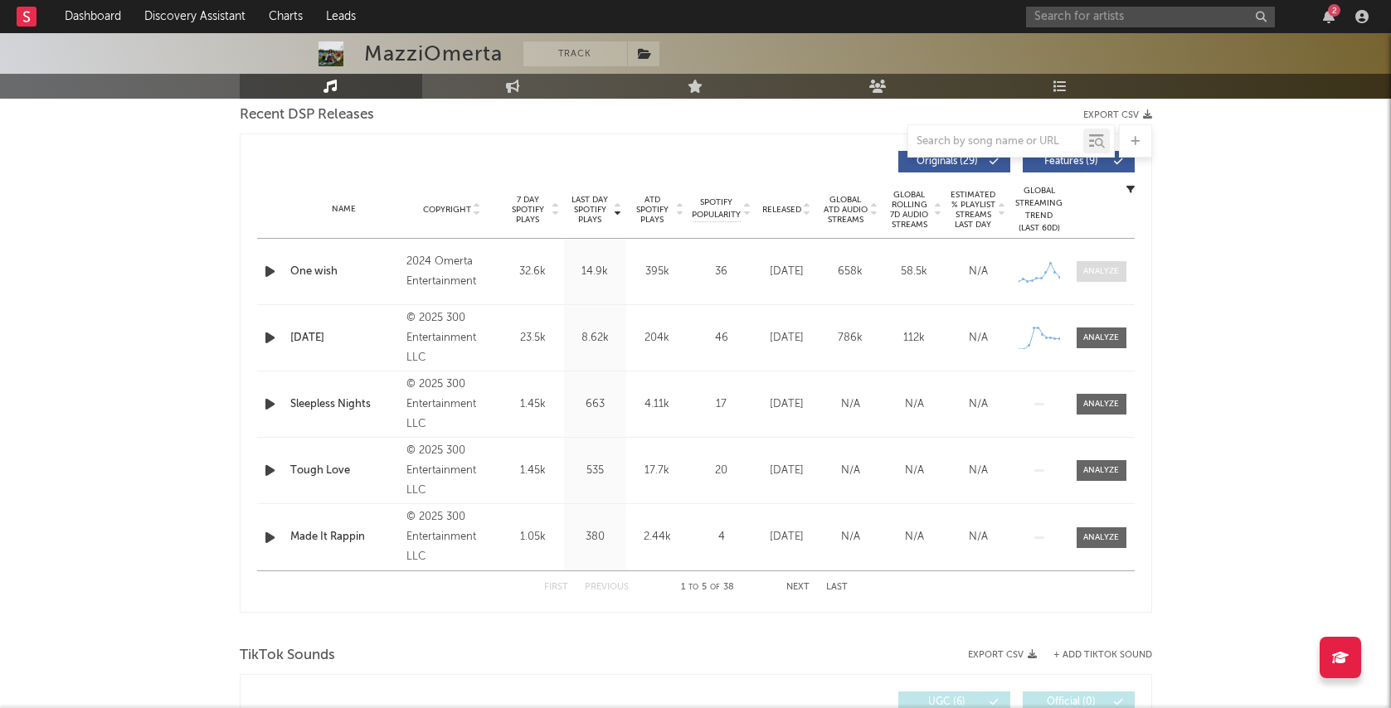
click at [1115, 264] on span at bounding box center [1102, 271] width 50 height 21
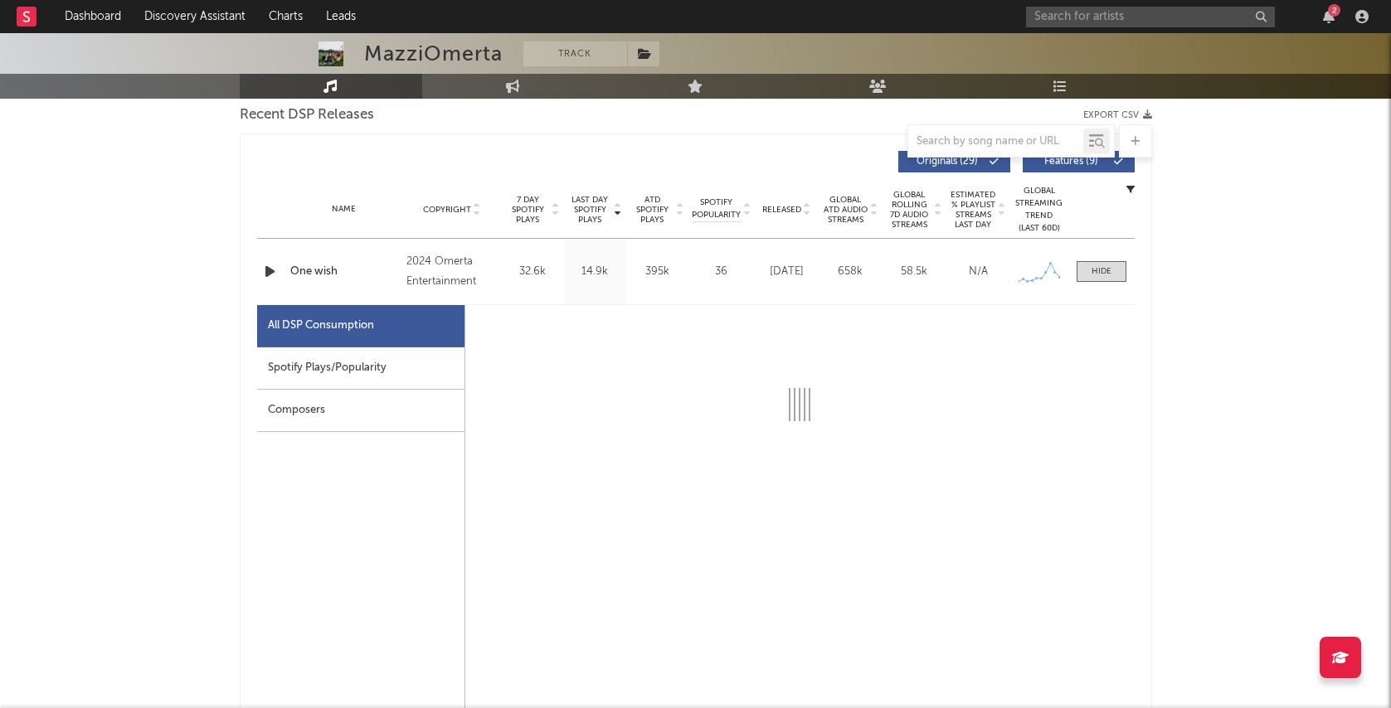
select select "6m"
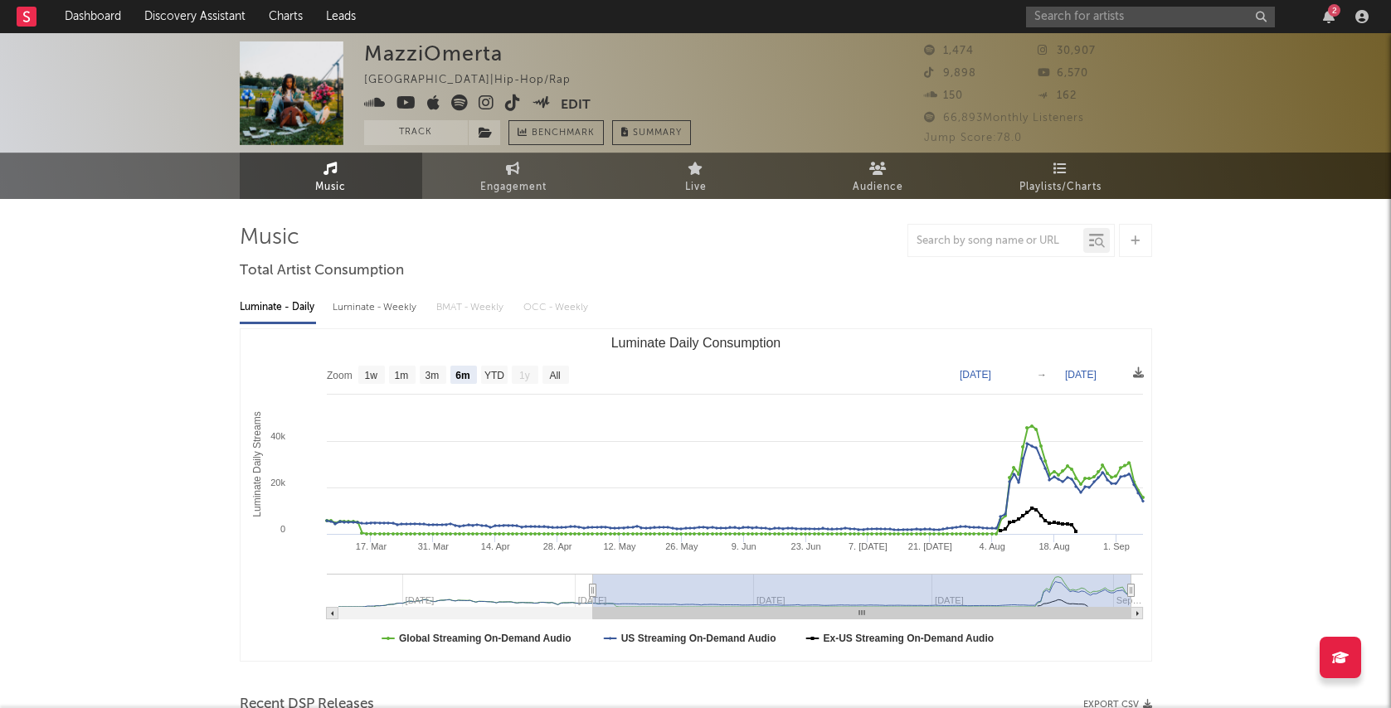
scroll to position [0, 0]
click at [1326, 19] on icon "button" at bounding box center [1329, 16] width 12 height 13
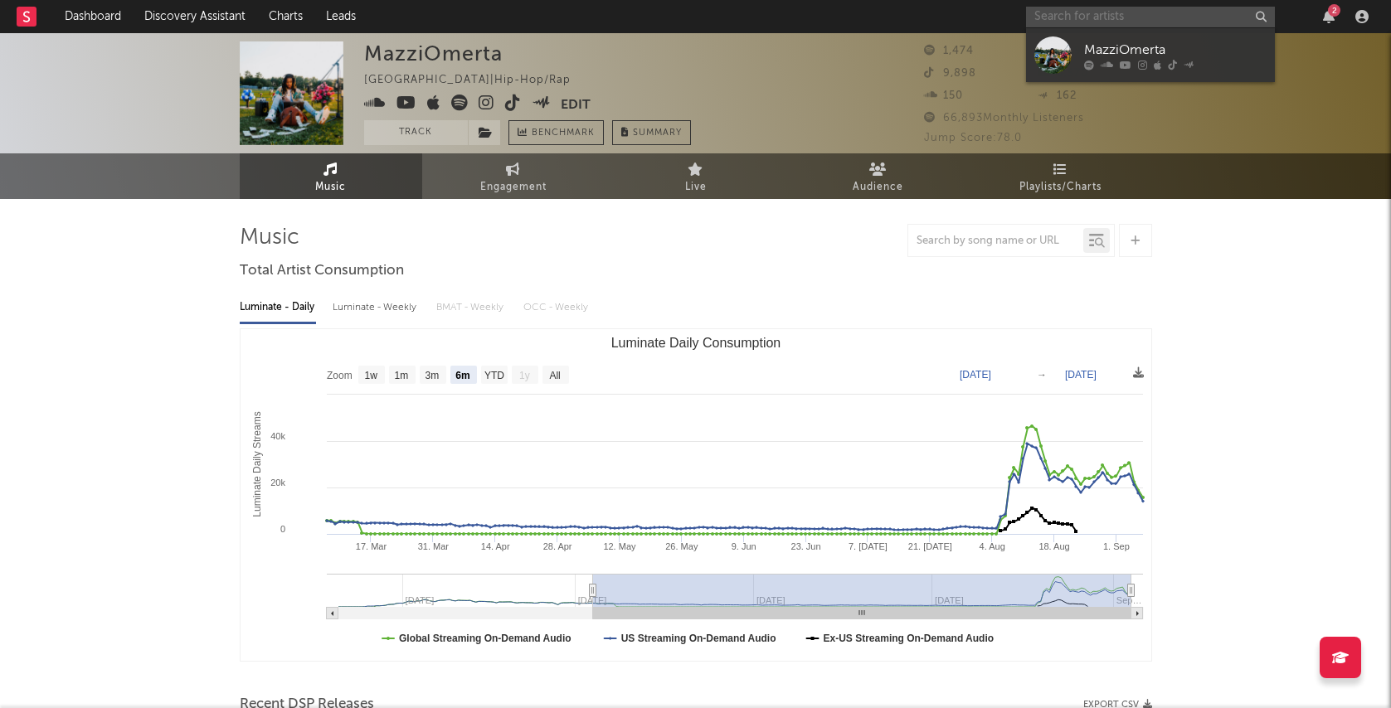
click at [1065, 9] on input "text" at bounding box center [1150, 17] width 249 height 21
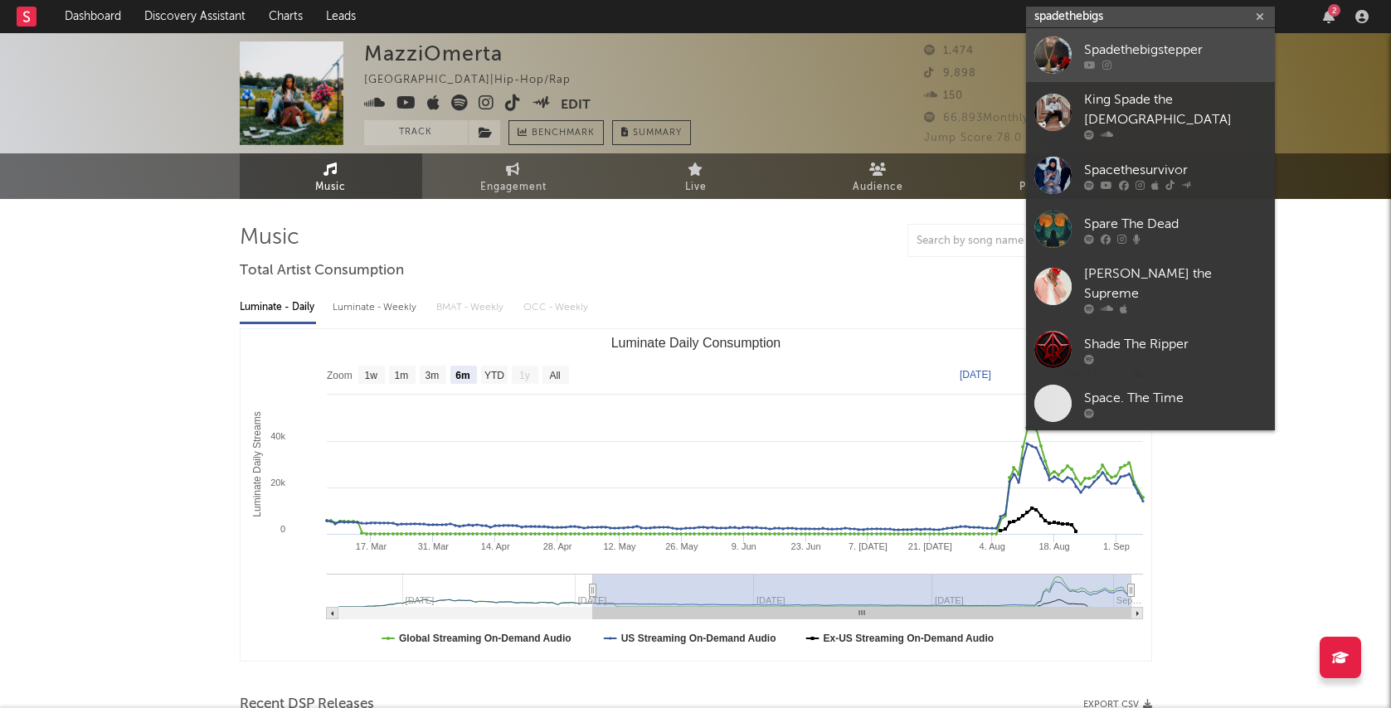
type input "spadethebigs"
click at [1215, 61] on div at bounding box center [1175, 65] width 183 height 10
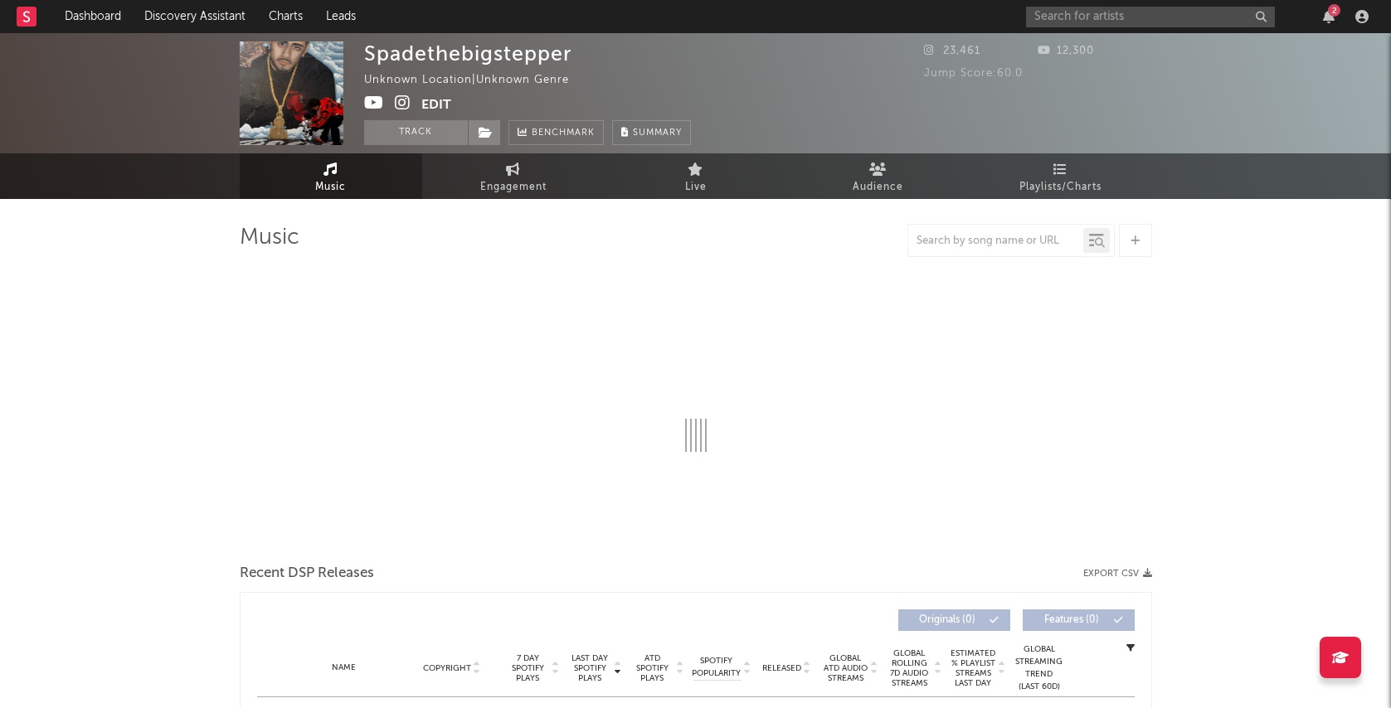
select select "1w"
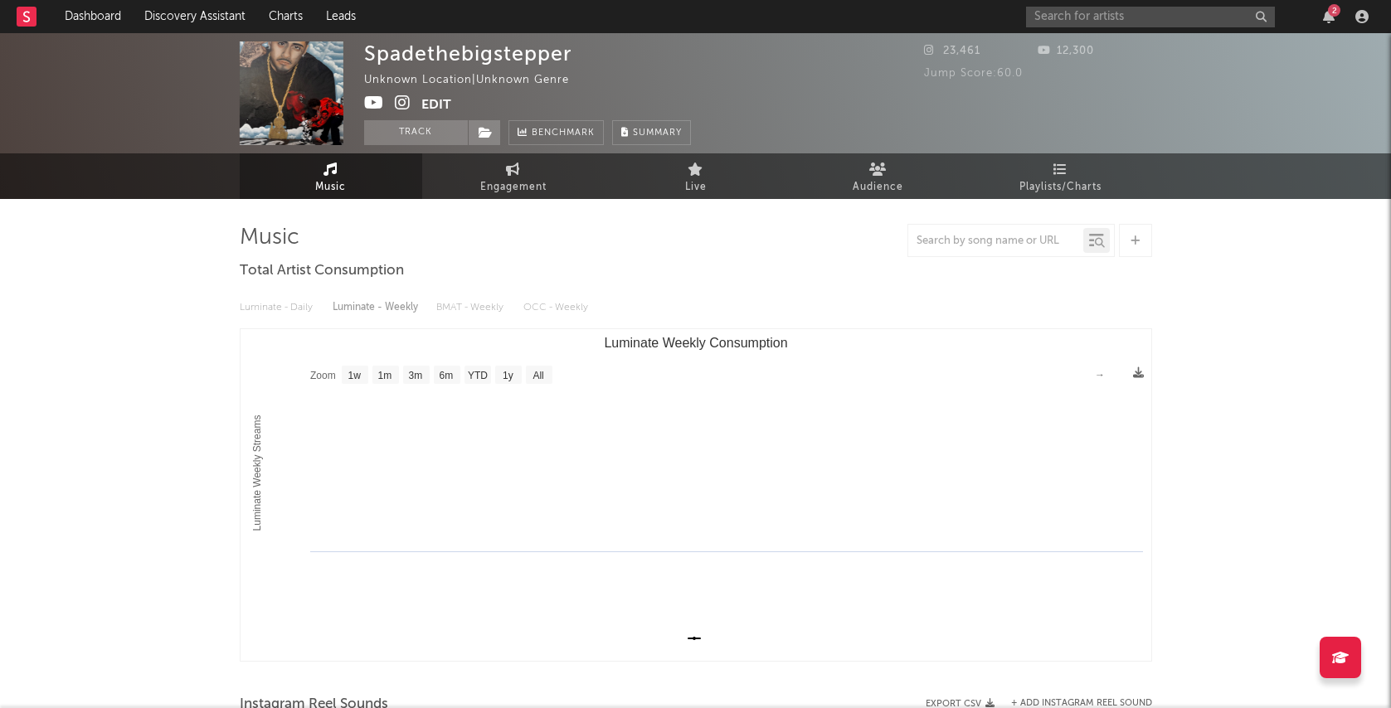
click at [1121, 28] on div "2" at bounding box center [1200, 16] width 348 height 33
click at [1121, 27] on div "2" at bounding box center [1200, 16] width 348 height 33
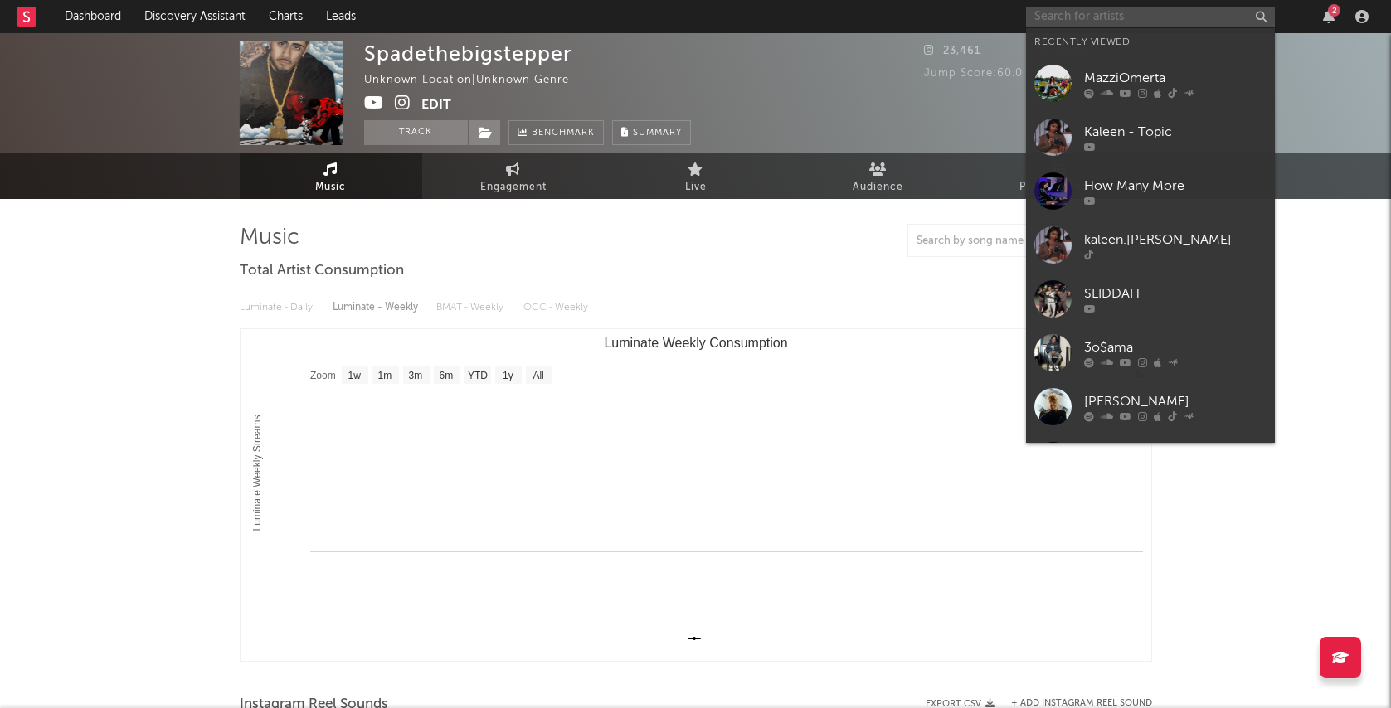
click at [1091, 22] on input "text" at bounding box center [1150, 17] width 249 height 21
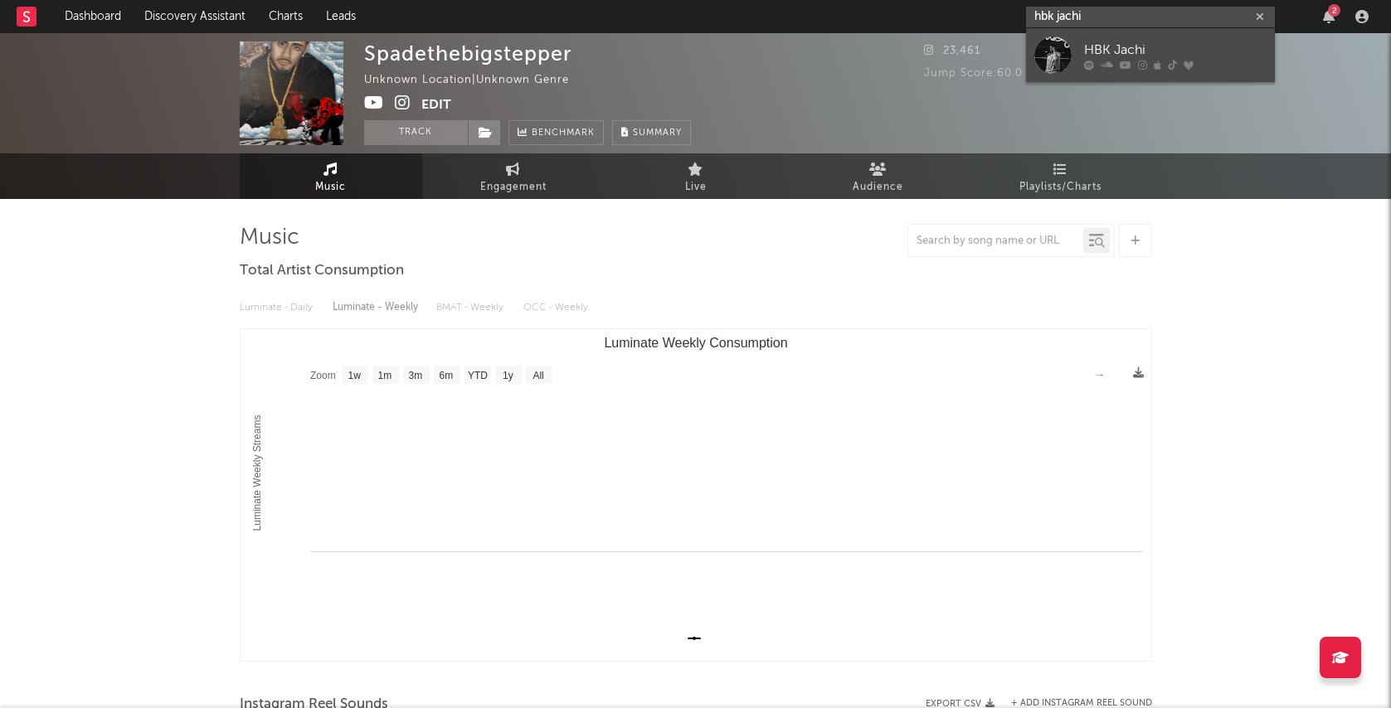
type input "hbk jachi"
click at [1223, 44] on div "HBK Jachi" at bounding box center [1175, 50] width 183 height 20
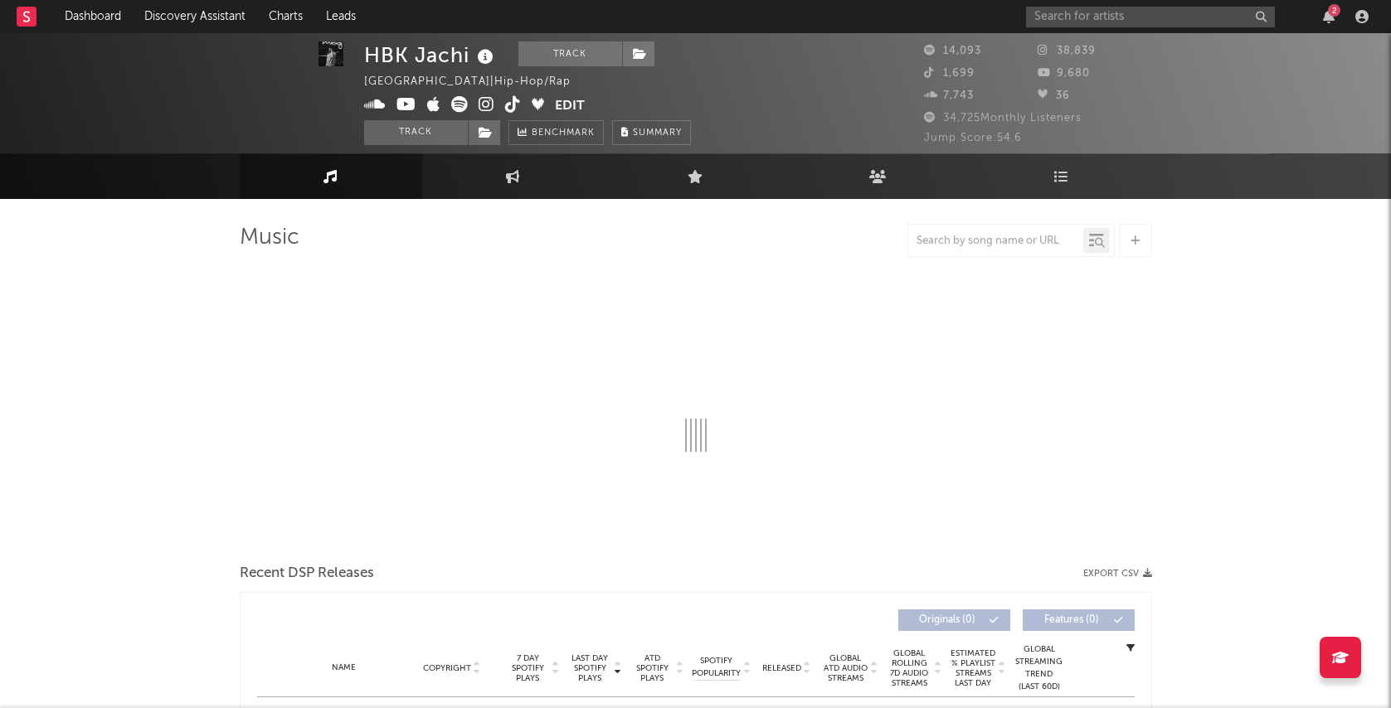
scroll to position [338, 0]
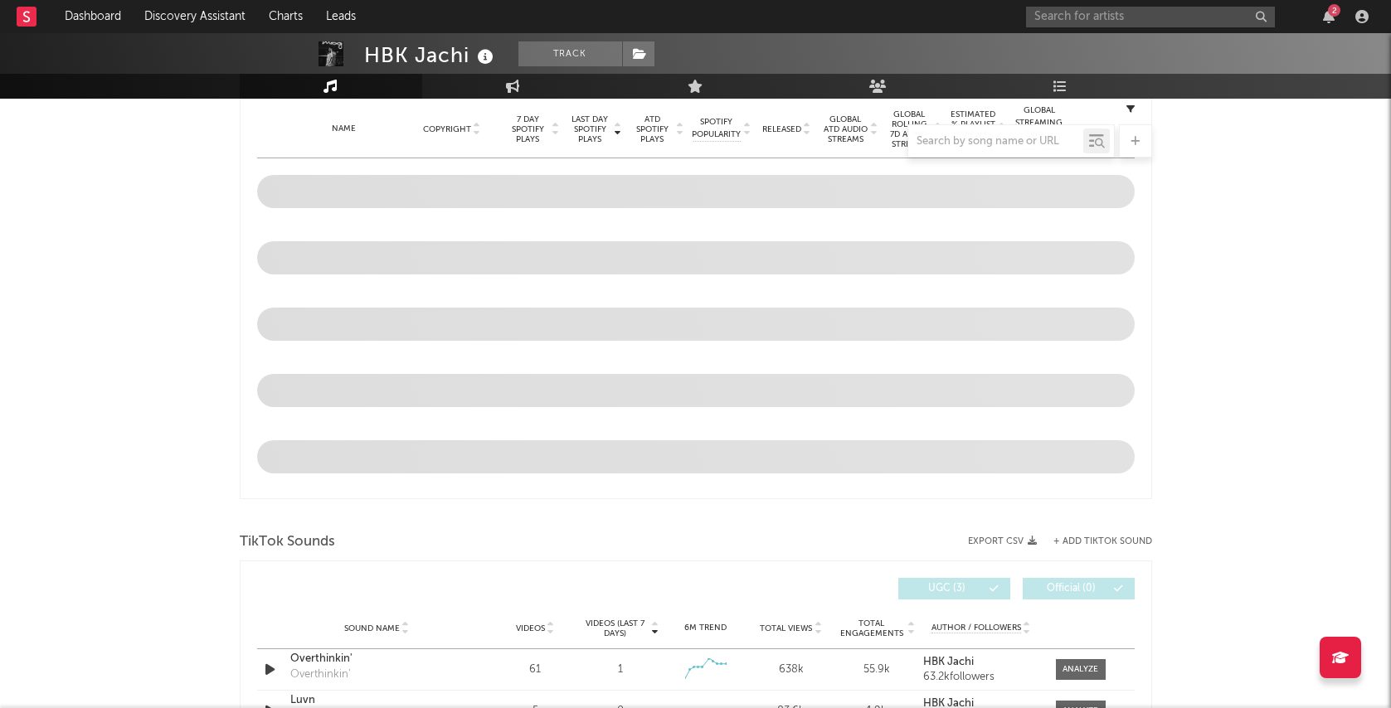
select select "6m"
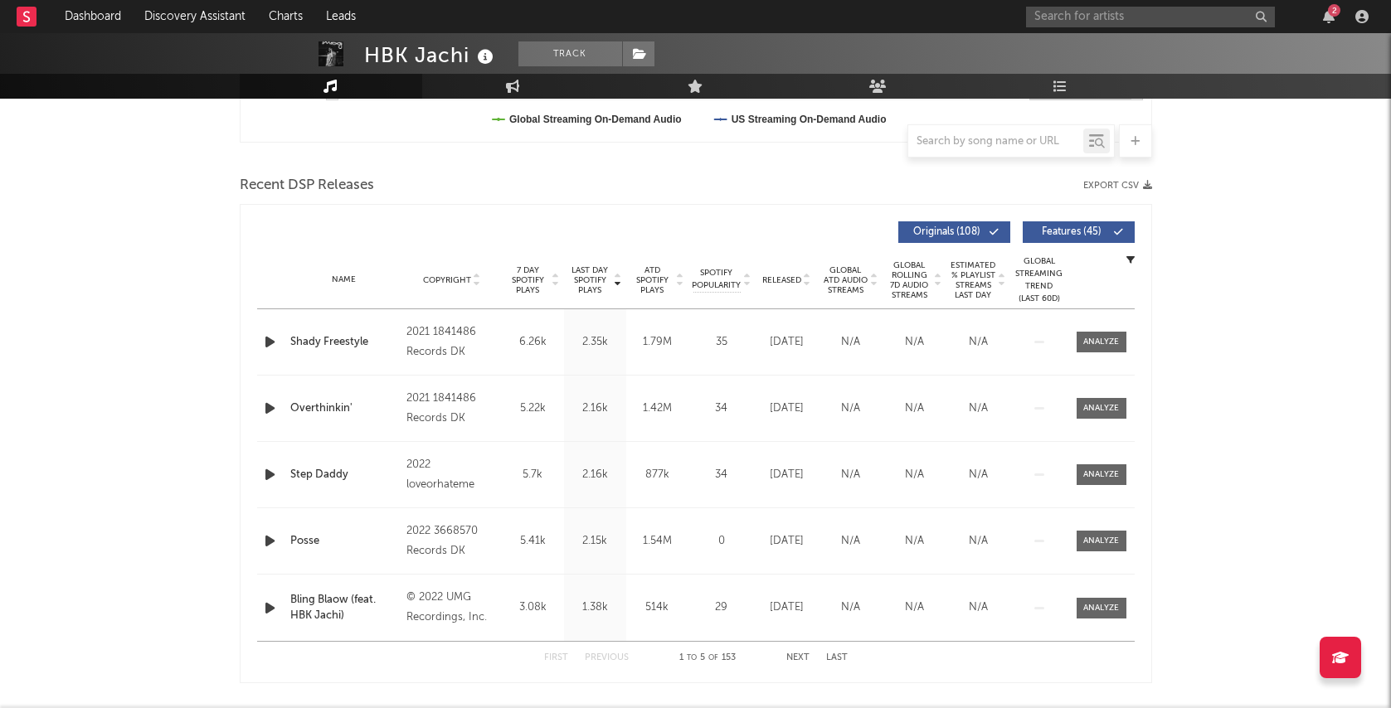
scroll to position [518, 0]
click at [1054, 11] on input "text" at bounding box center [1150, 17] width 249 height 21
type input "choppa baby"
click at [1127, 12] on input "choppa baby" at bounding box center [1150, 17] width 249 height 21
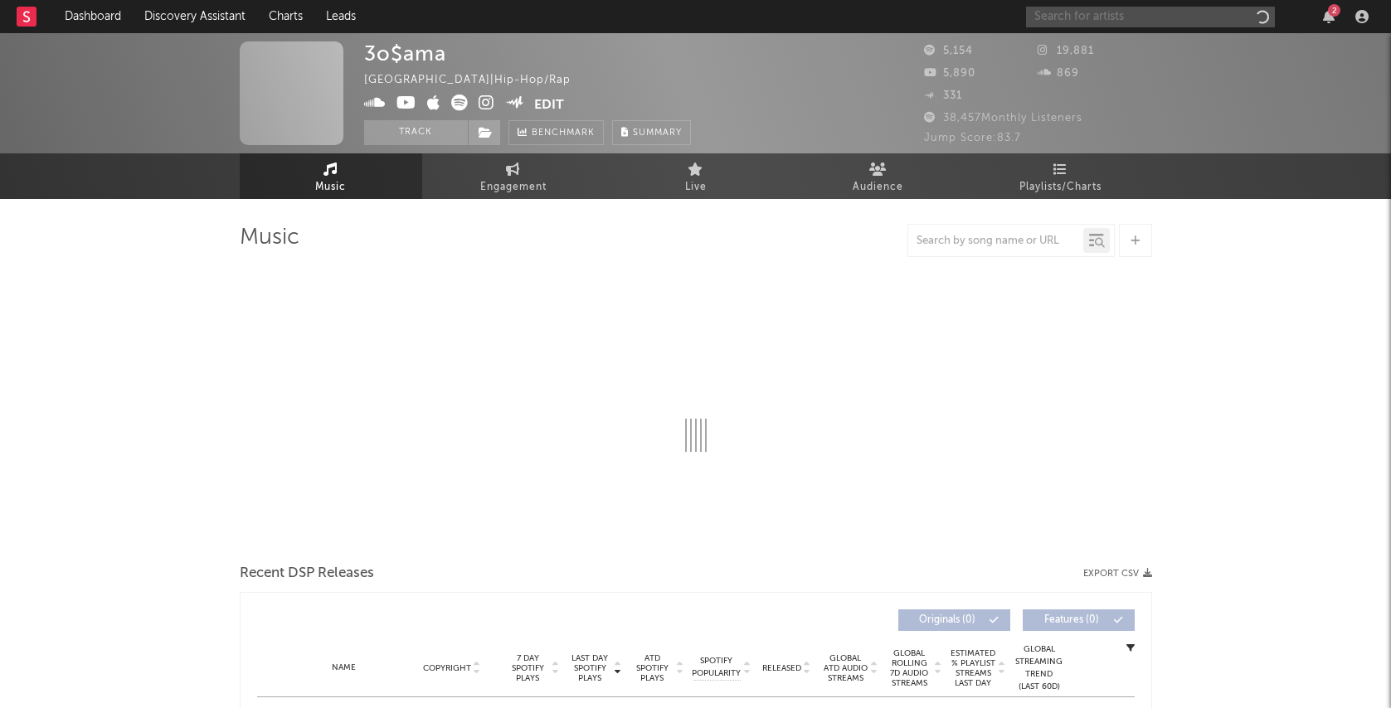
click at [1149, 23] on input "text" at bounding box center [1150, 17] width 249 height 21
select select "6m"
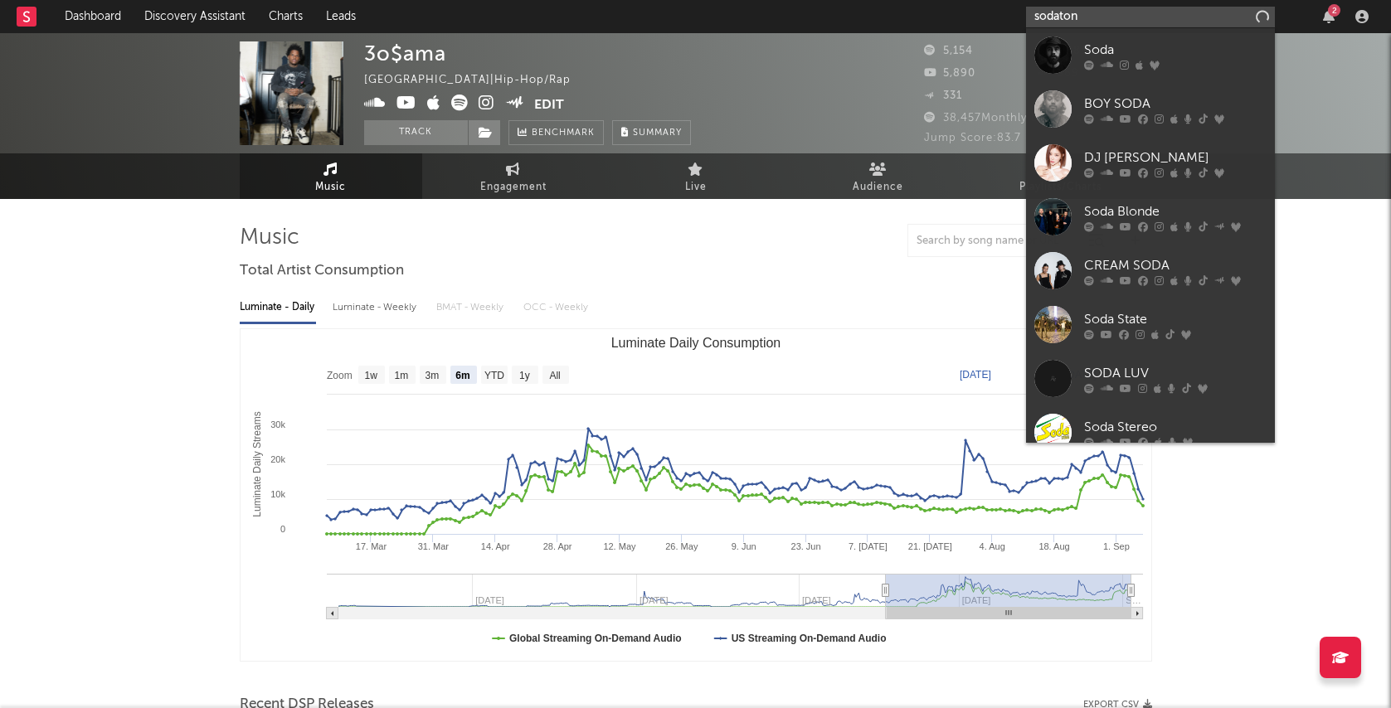
type input "sodatone"
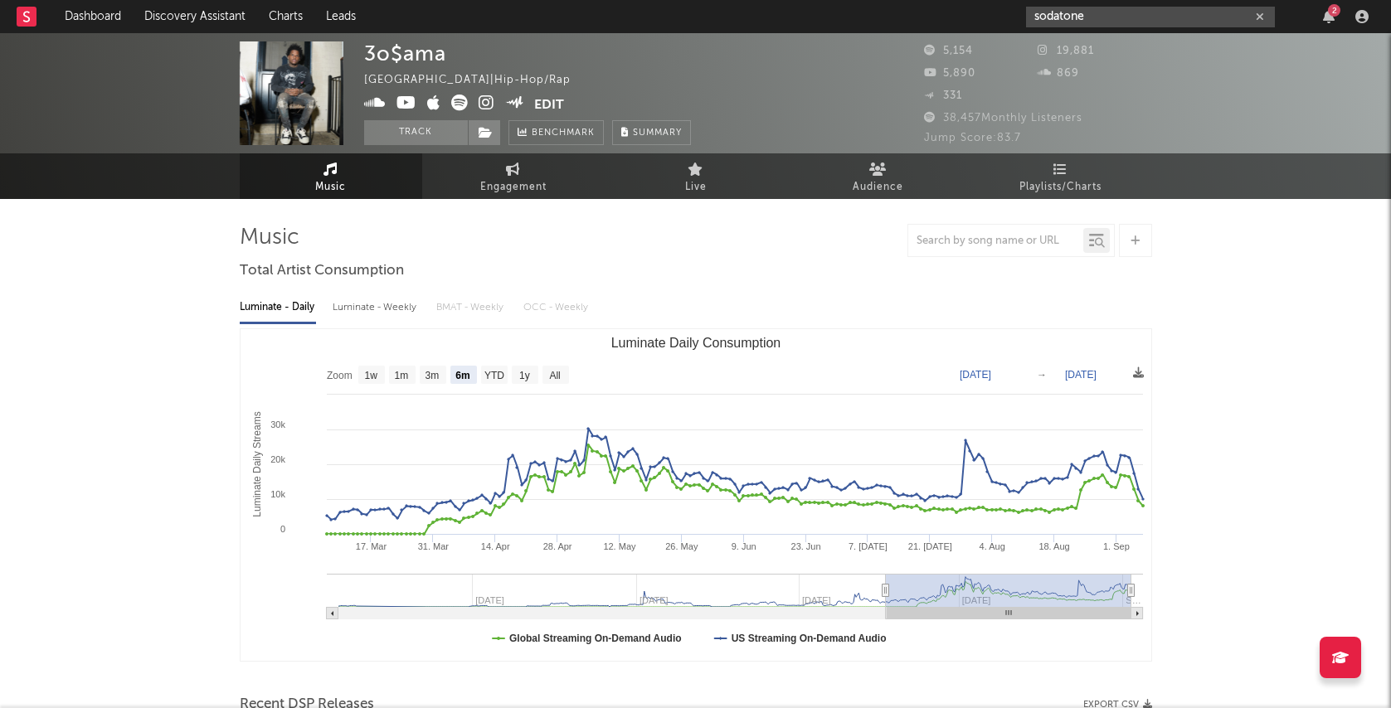
click at [1263, 17] on icon "button" at bounding box center [1260, 17] width 8 height 11
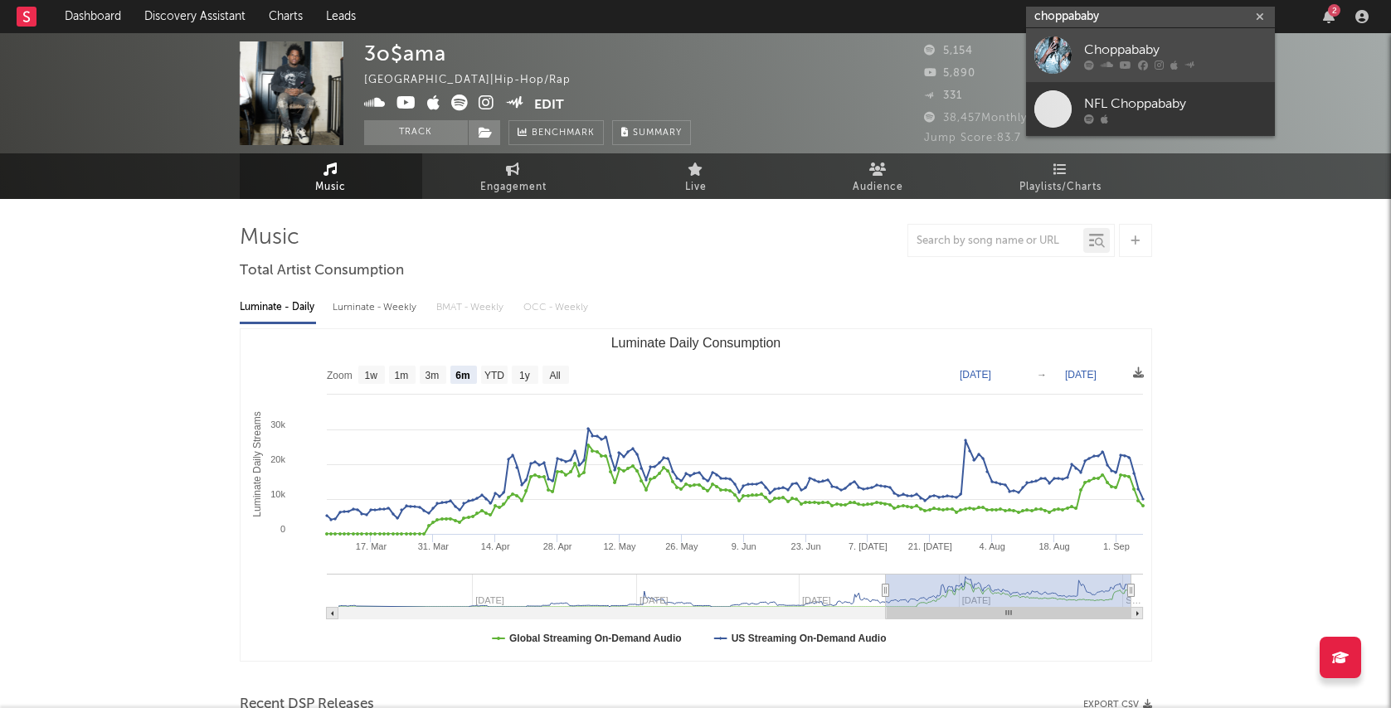
type input "choppababy"
click at [1236, 36] on link "Choppababy" at bounding box center [1150, 55] width 249 height 54
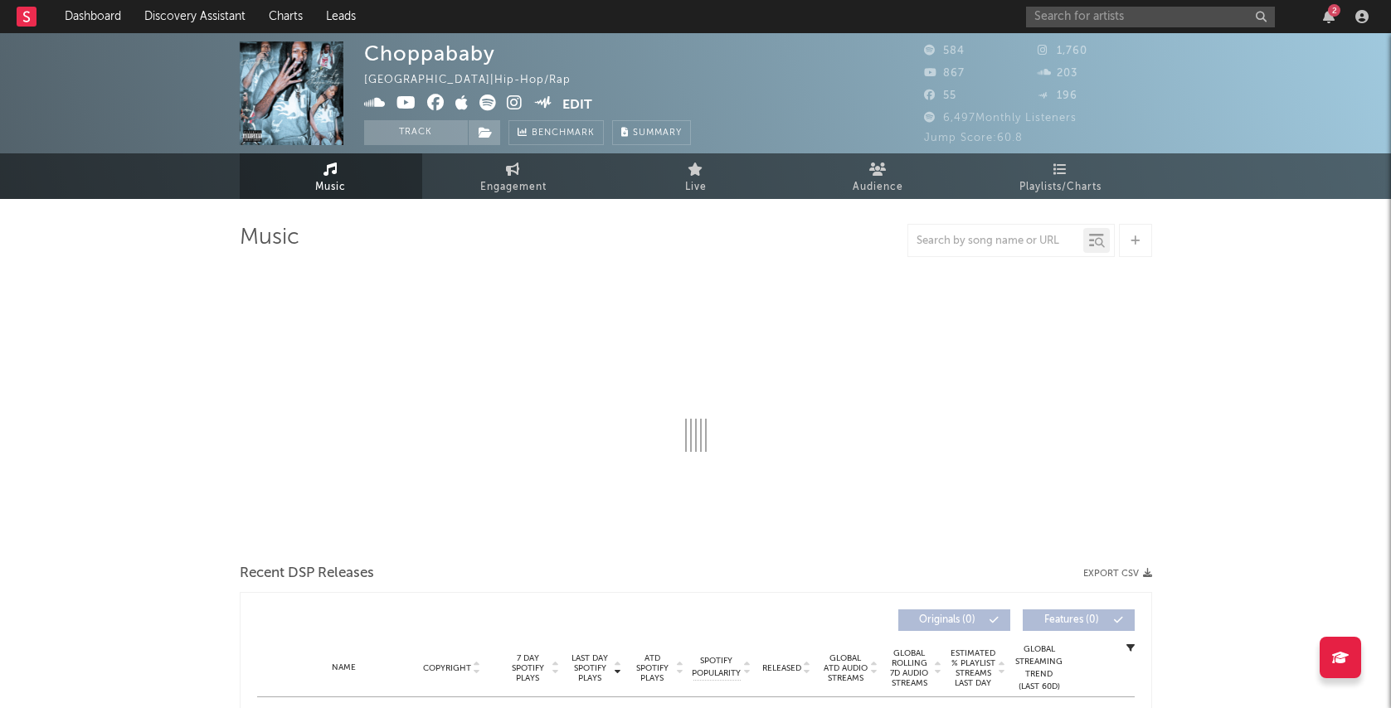
select select "6m"
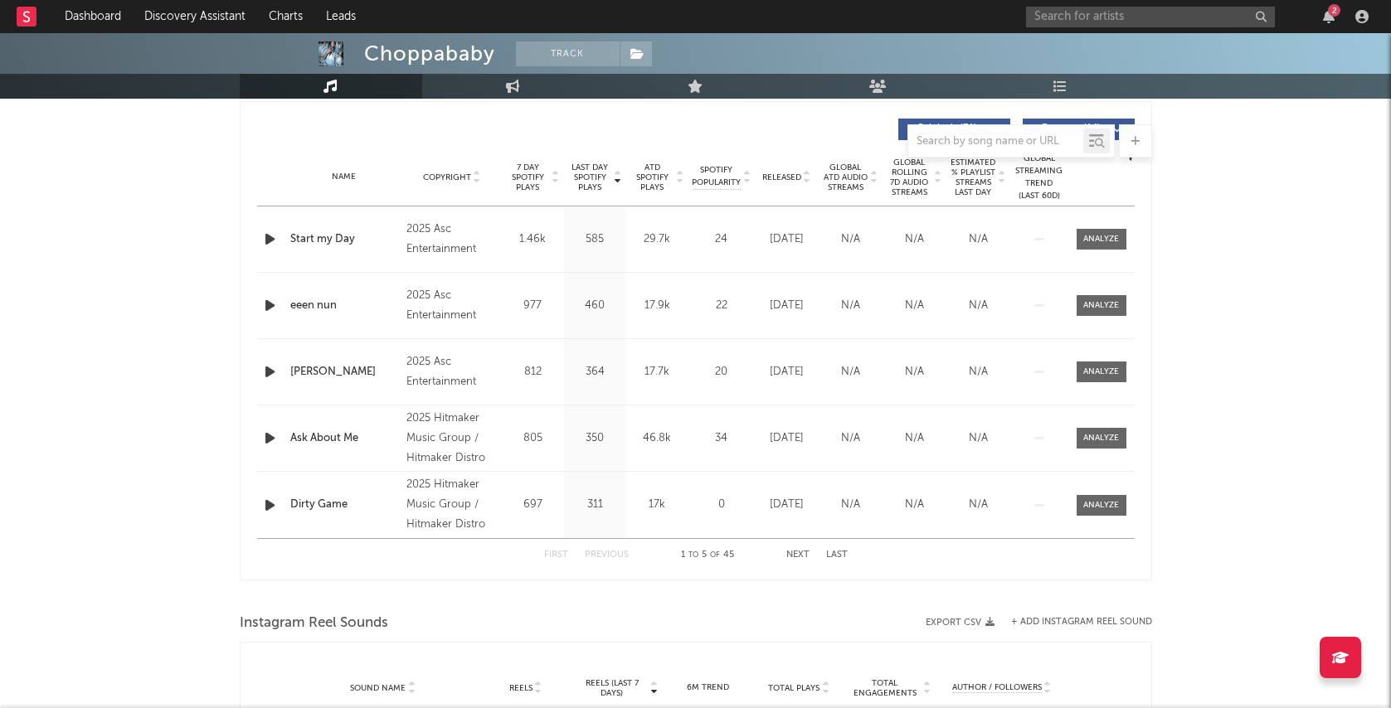
scroll to position [528, 0]
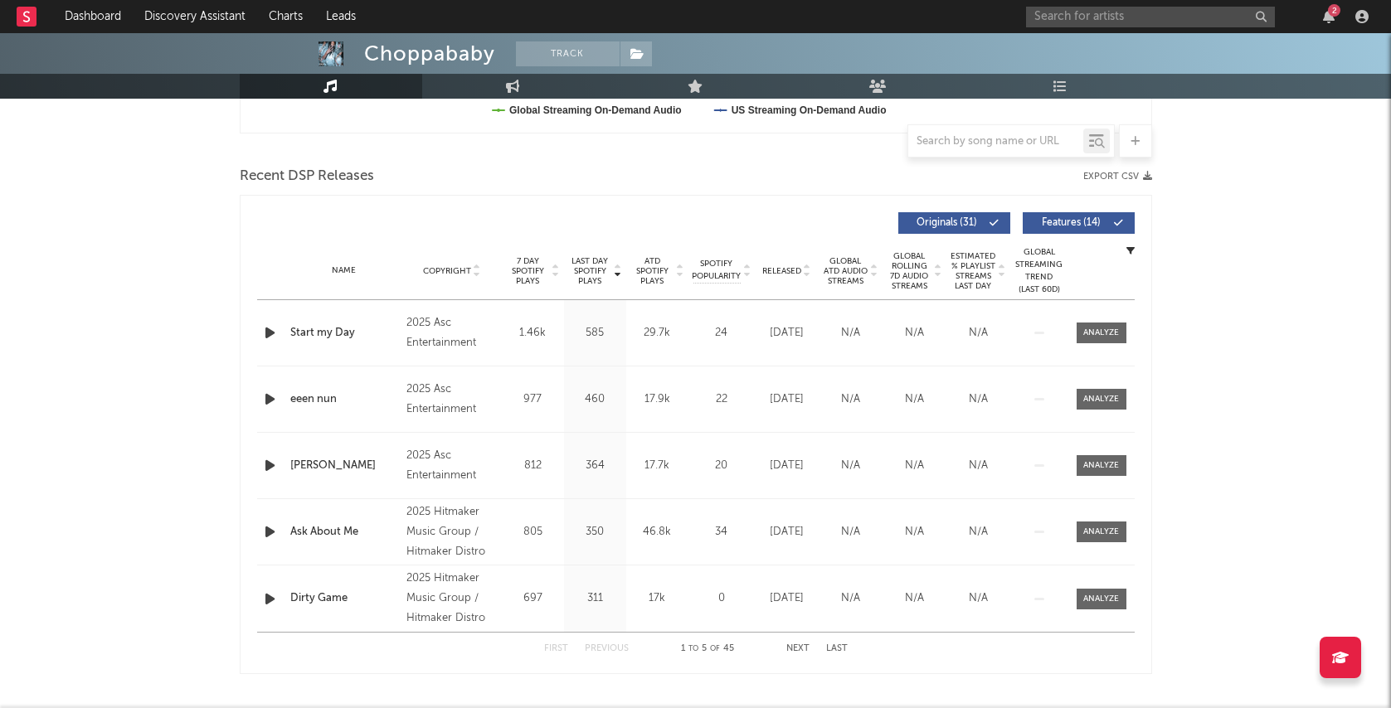
click at [415, 333] on div "2025 Asc Entertainment" at bounding box center [451, 334] width 90 height 40
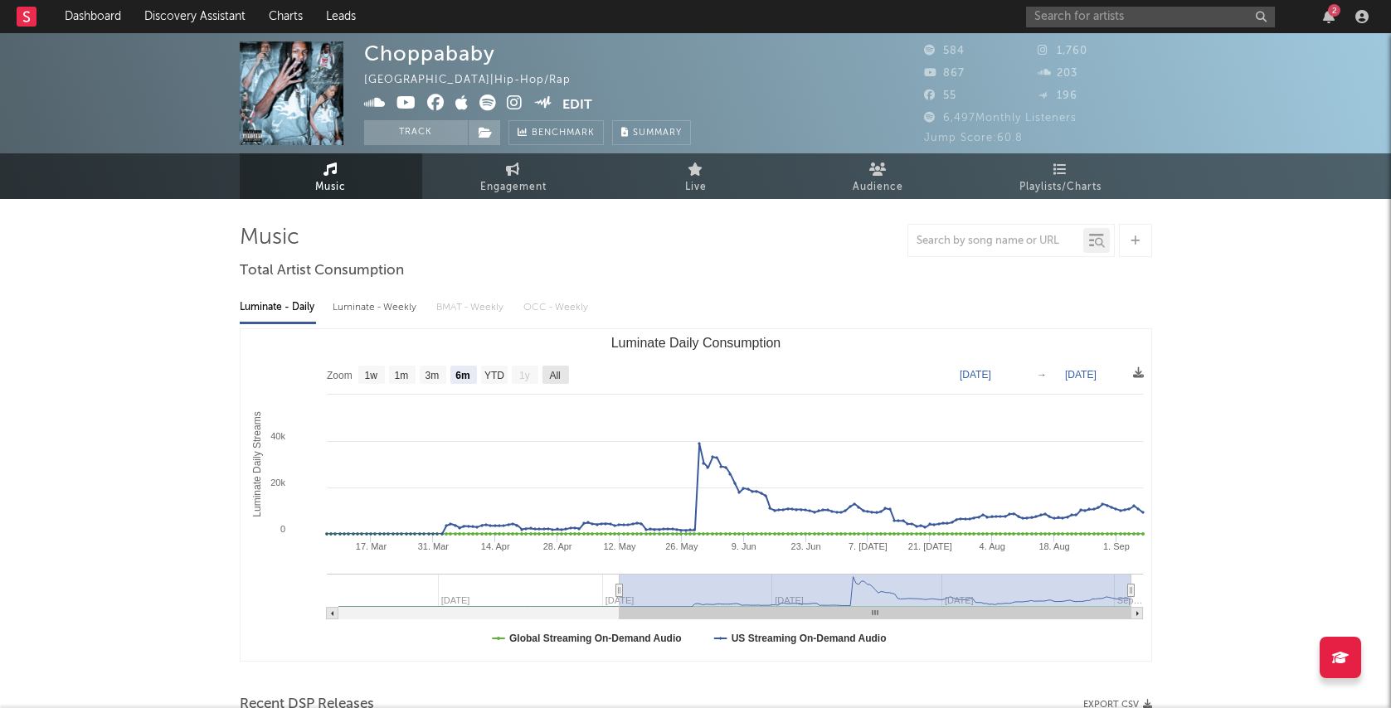
scroll to position [0, 0]
click at [1333, 17] on button "2" at bounding box center [1329, 16] width 12 height 13
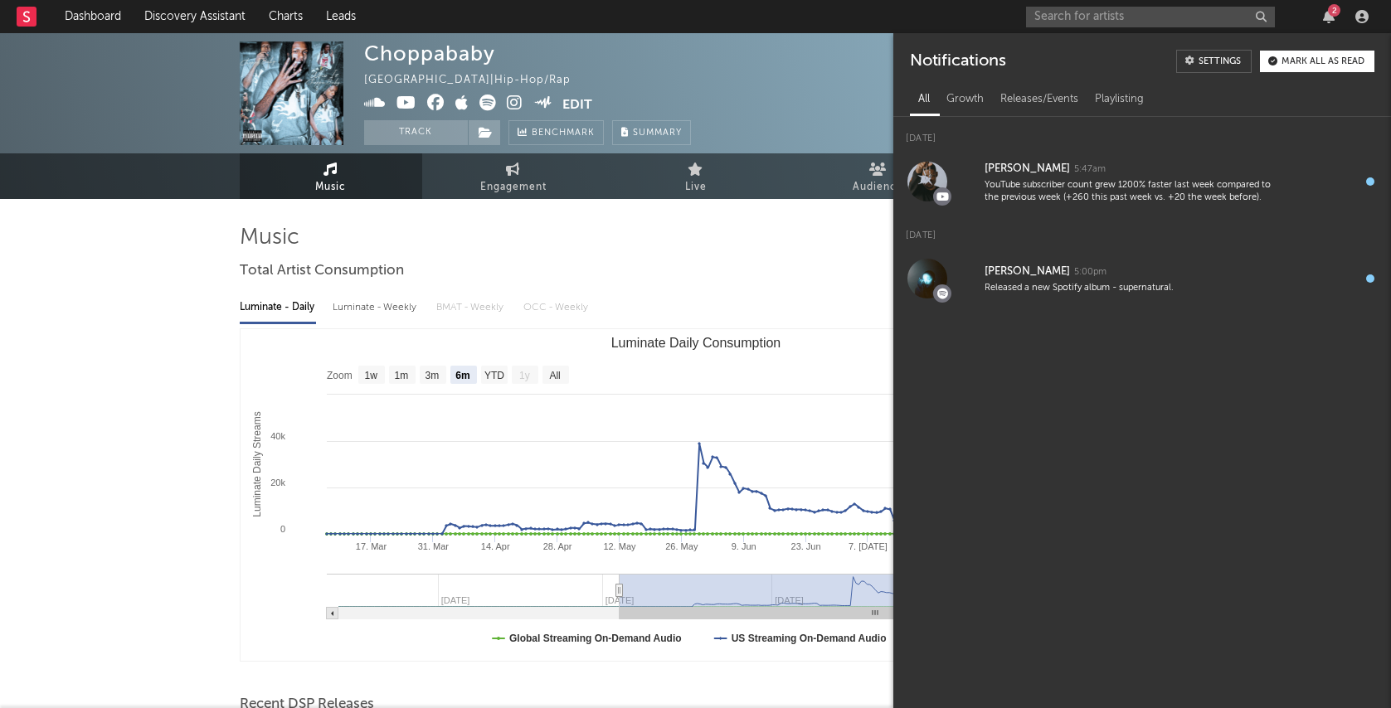
click at [934, 14] on nav "Dashboard Discovery Assistant Charts Leads 2" at bounding box center [695, 16] width 1391 height 33
